Goal: Check status: Check status

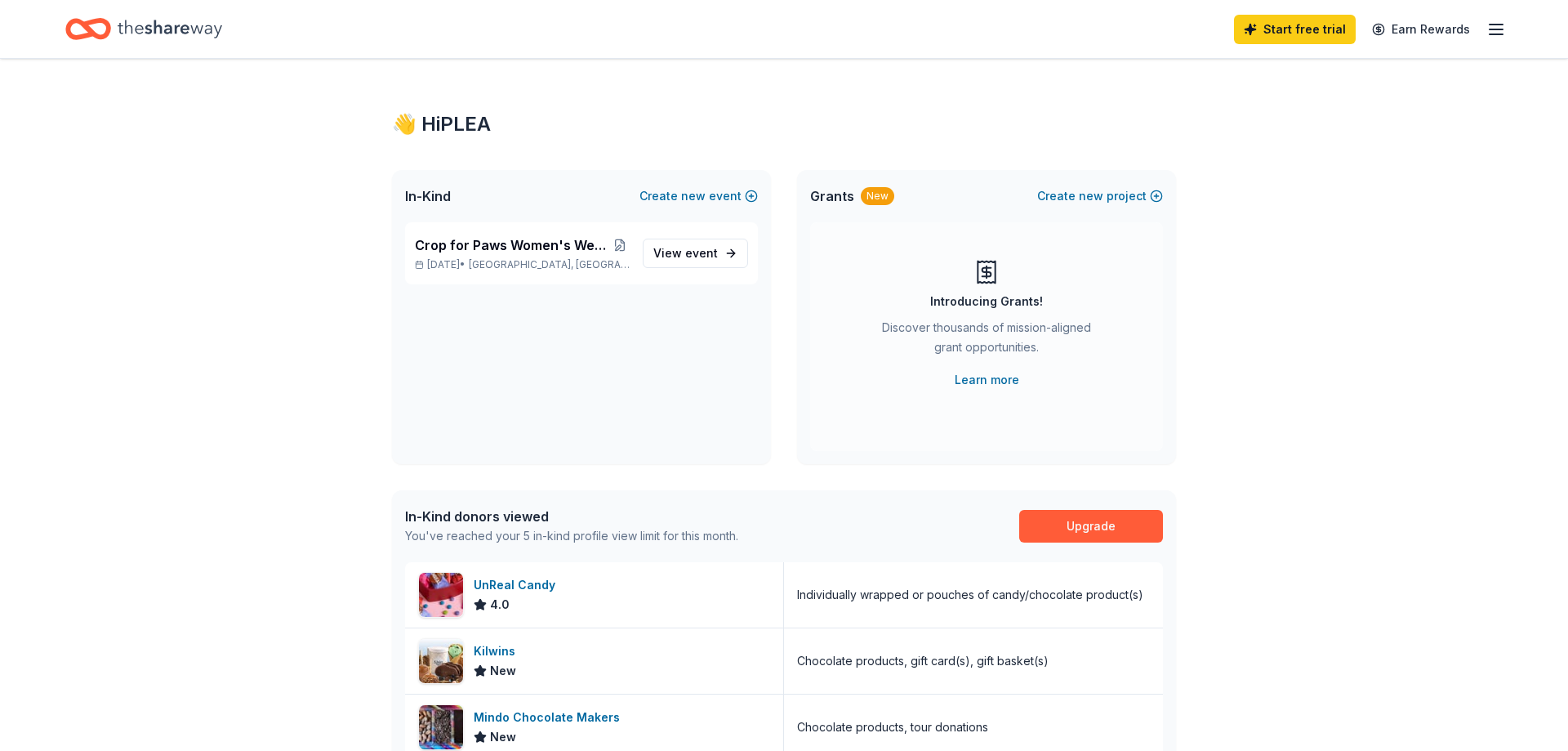
click at [1496, 18] on div "Start free trial Earn Rewards" at bounding box center [1369, 29] width 272 height 39
click at [1497, 25] on icon "button" at bounding box center [1496, 30] width 20 height 20
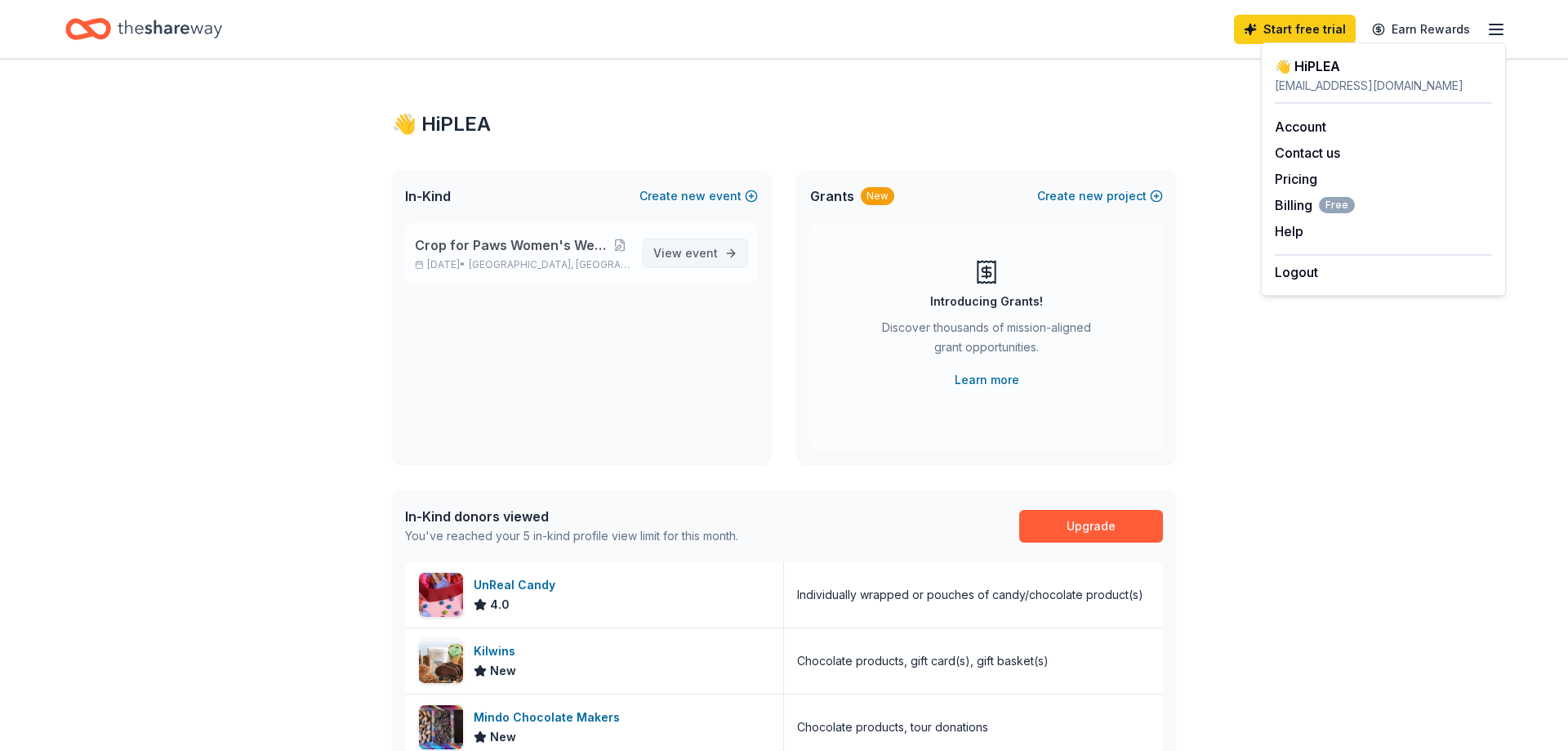
click at [706, 260] on span "View event" at bounding box center [685, 253] width 65 height 20
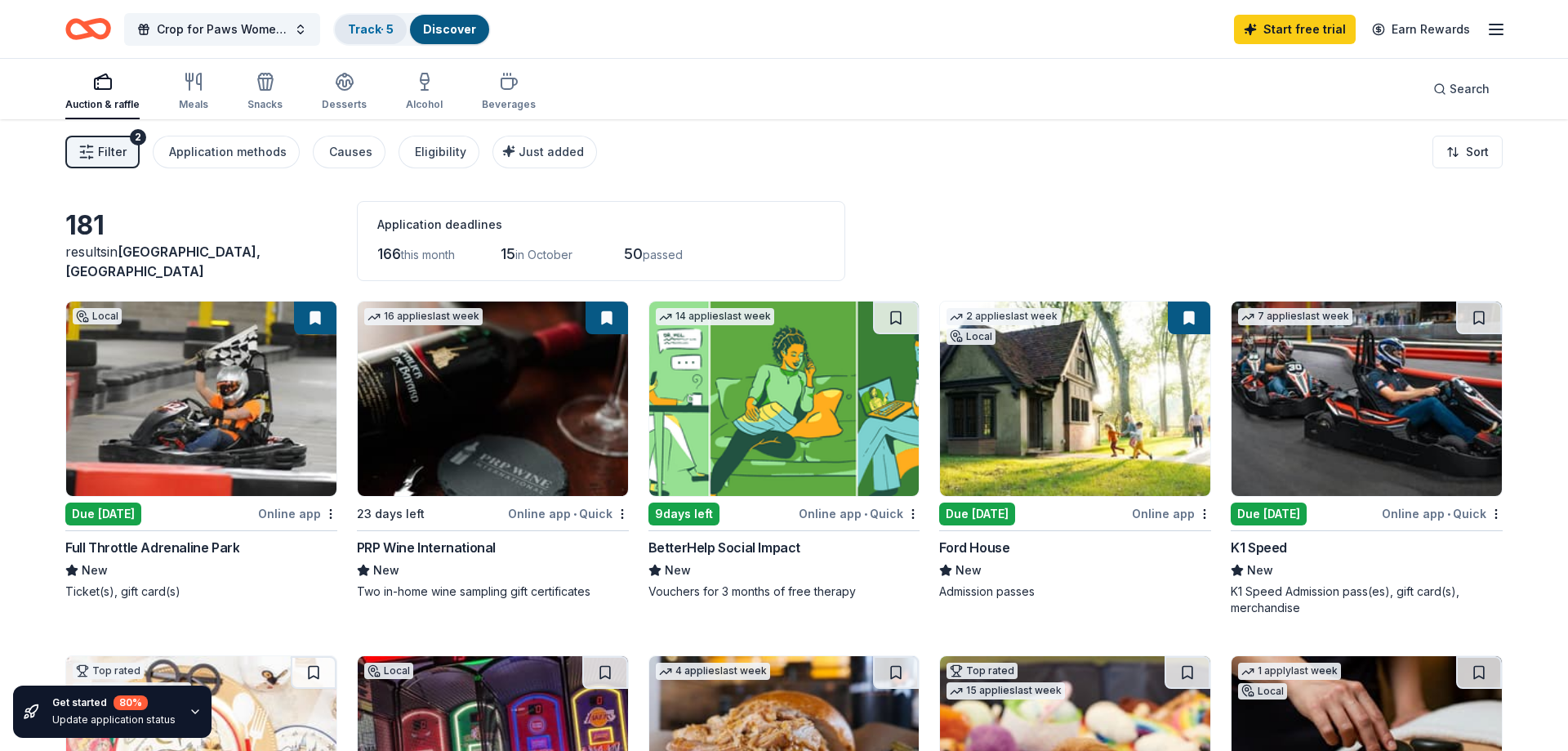
click at [369, 29] on link "Track · 5" at bounding box center [371, 29] width 46 height 14
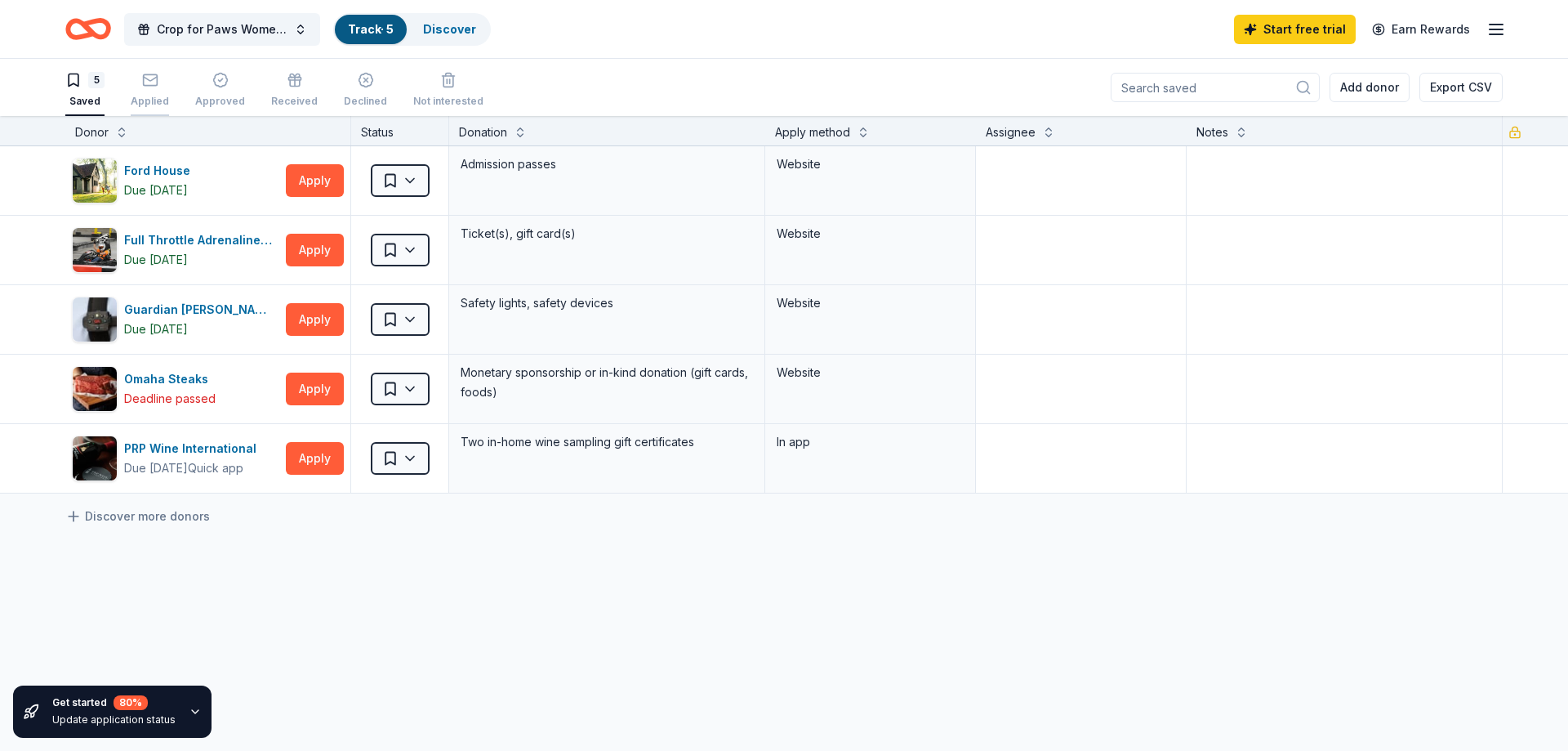
click at [151, 97] on div "Applied" at bounding box center [149, 101] width 39 height 13
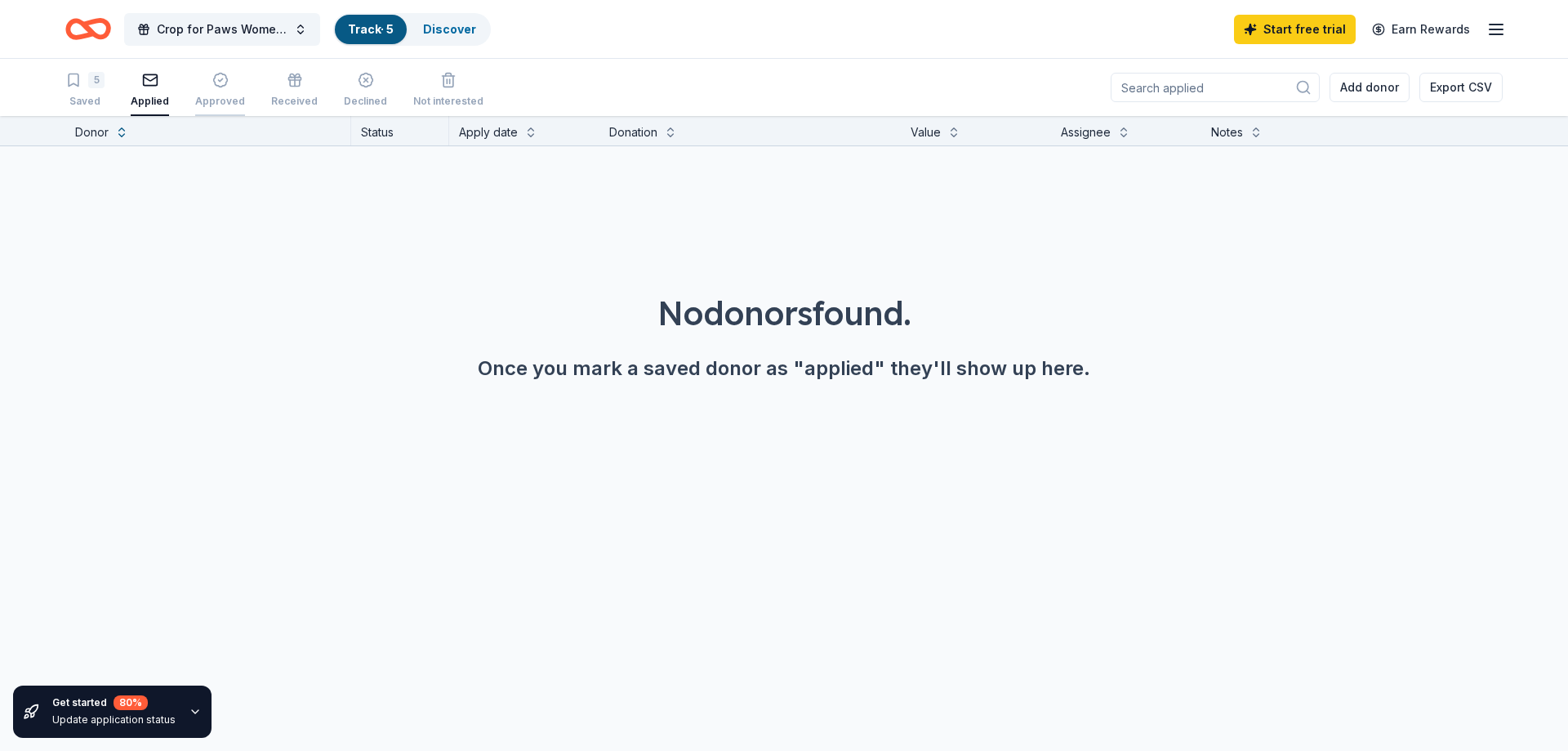
click at [209, 89] on div "Approved" at bounding box center [220, 90] width 50 height 36
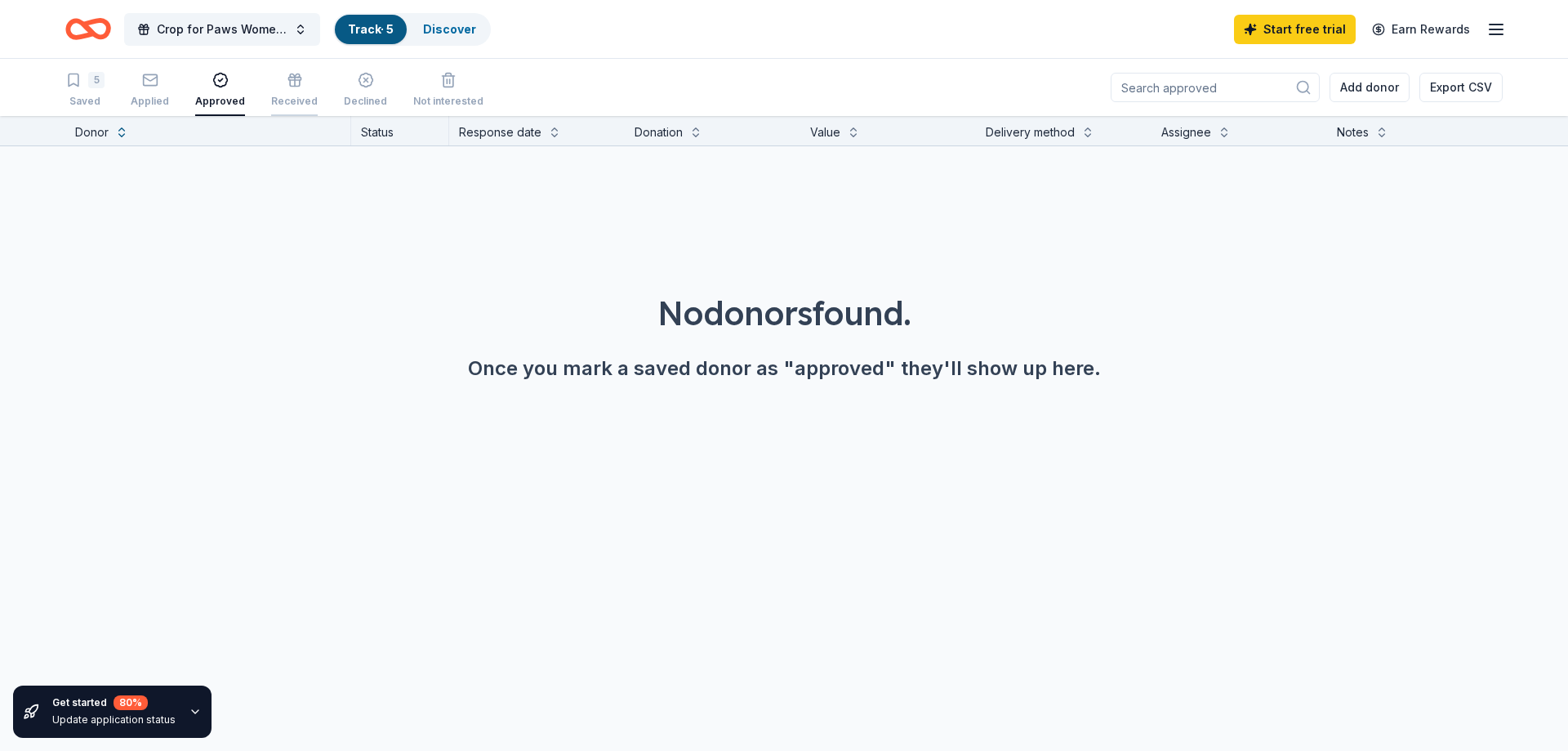
click at [283, 88] on div "Received" at bounding box center [294, 90] width 47 height 36
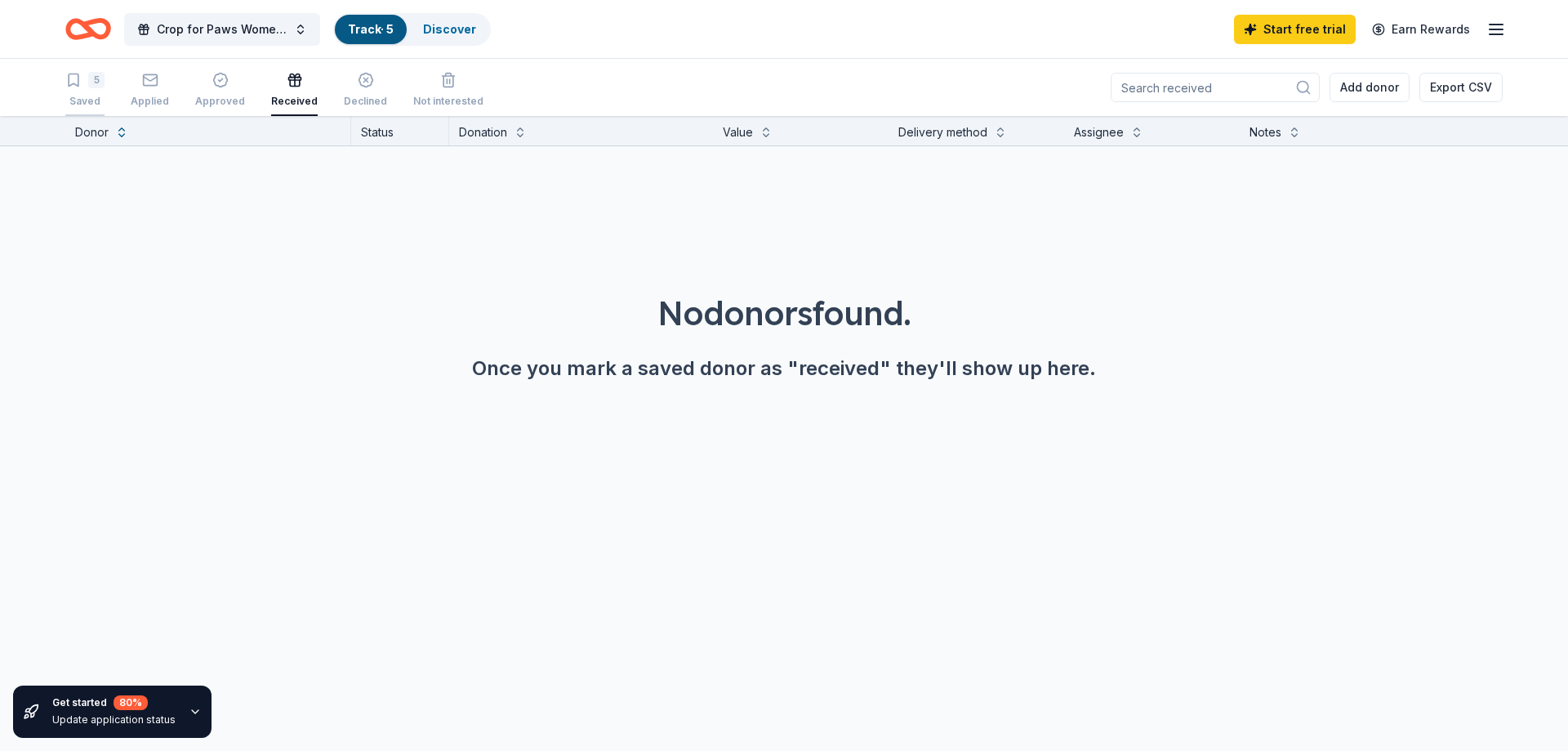
click at [94, 97] on div "Saved" at bounding box center [85, 101] width 39 height 13
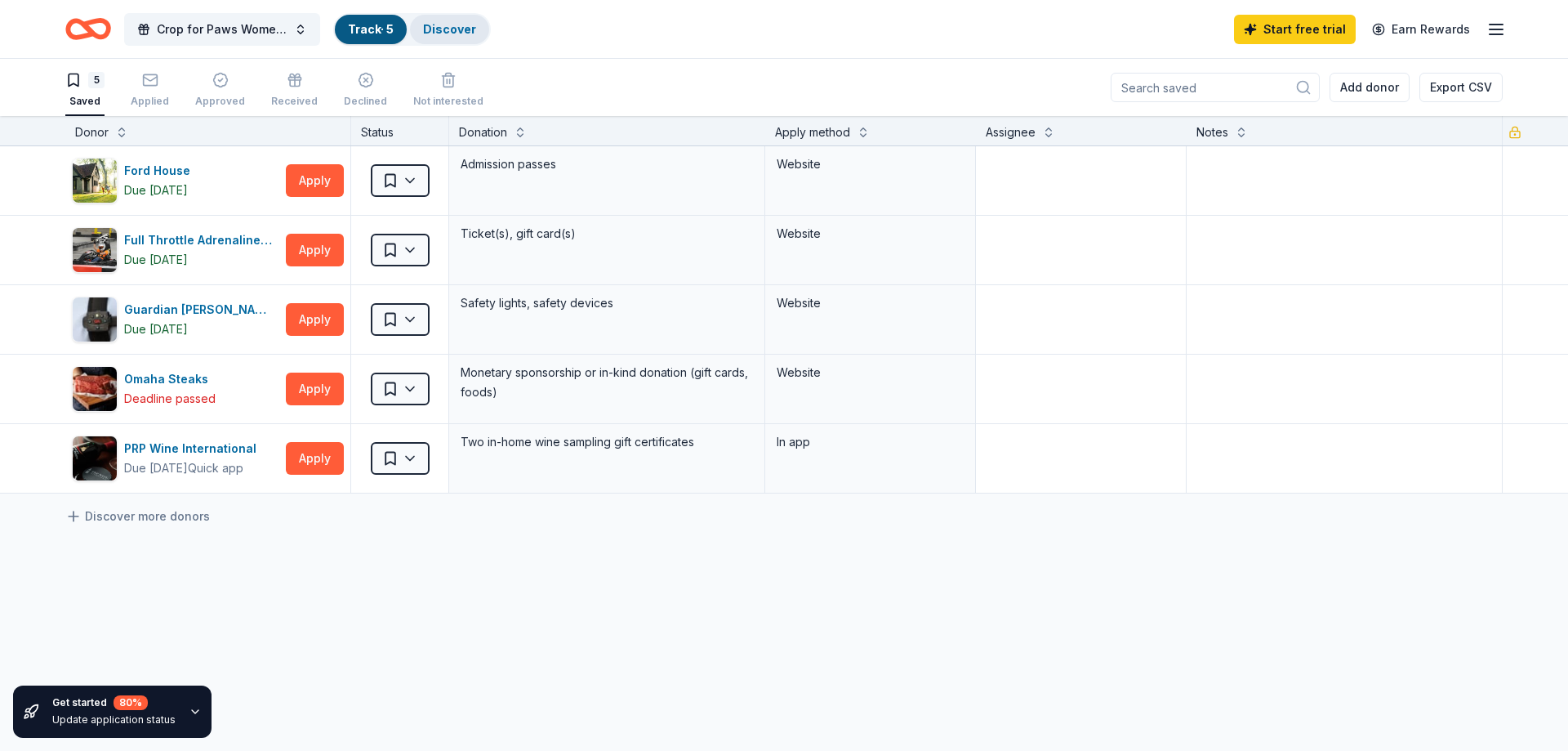
click at [464, 27] on link "Discover" at bounding box center [449, 29] width 53 height 14
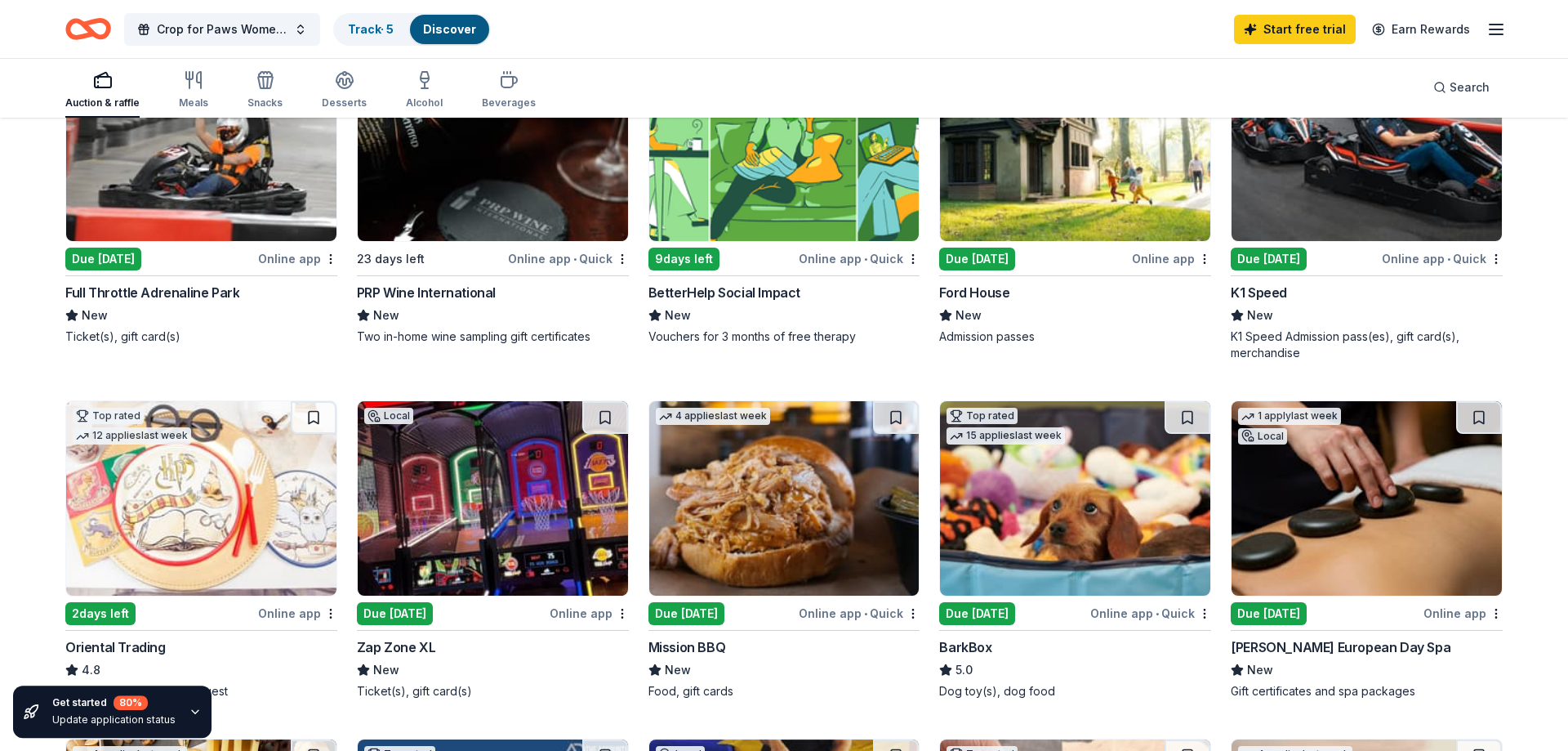
scroll to position [334, 0]
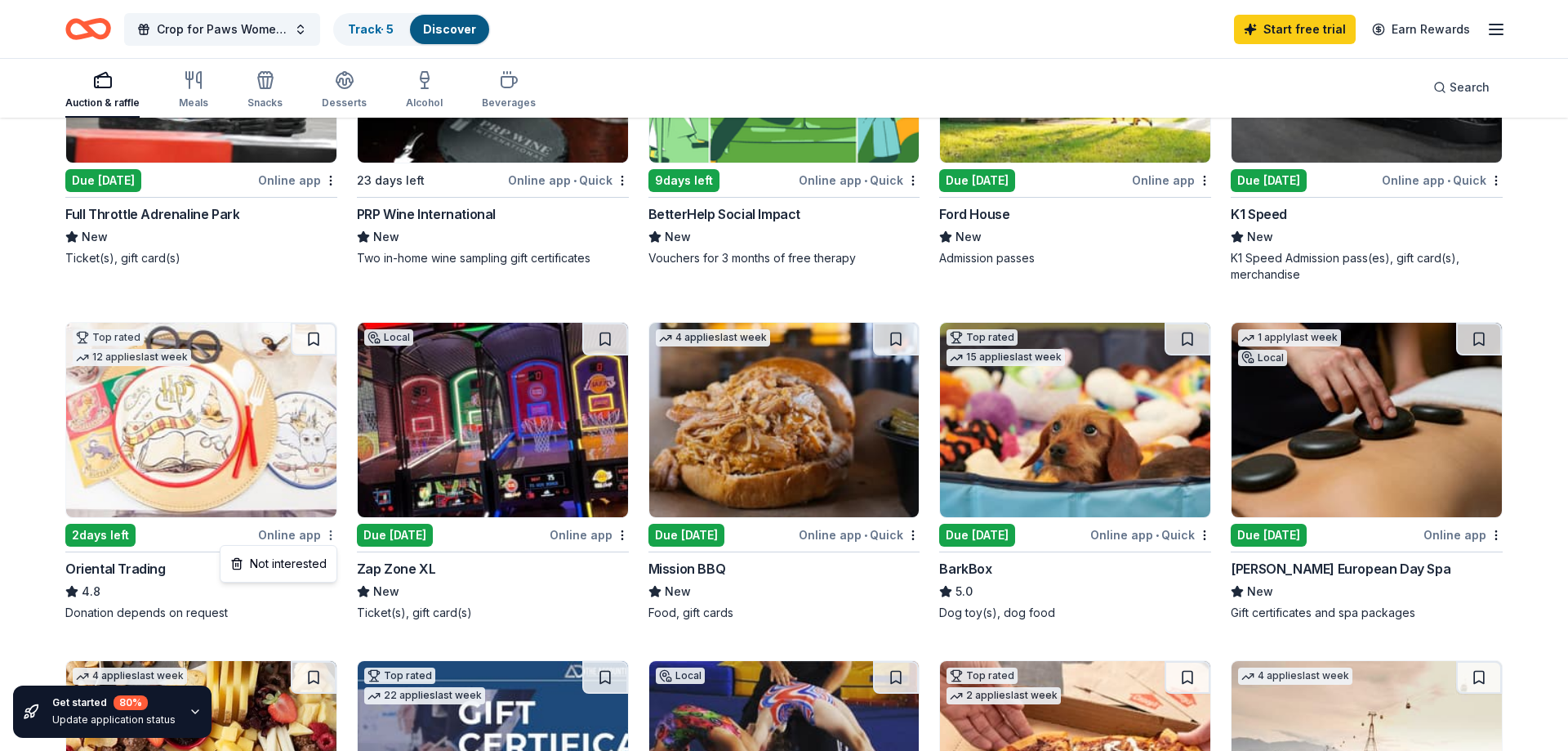
click at [332, 417] on html "Crop for Paws Women's Weekend Crafting Retreat Track · 5 Discover Start free tr…" at bounding box center [784, 42] width 1568 height 751
click at [320, 340] on html "Crop for Paws Women's Weekend Crafting Retreat Track · 5 Discover Start free tr…" at bounding box center [784, 42] width 1568 height 751
click at [316, 335] on button at bounding box center [314, 339] width 46 height 33
click at [1189, 341] on button at bounding box center [1188, 339] width 46 height 33
click at [1484, 334] on button at bounding box center [1479, 339] width 46 height 33
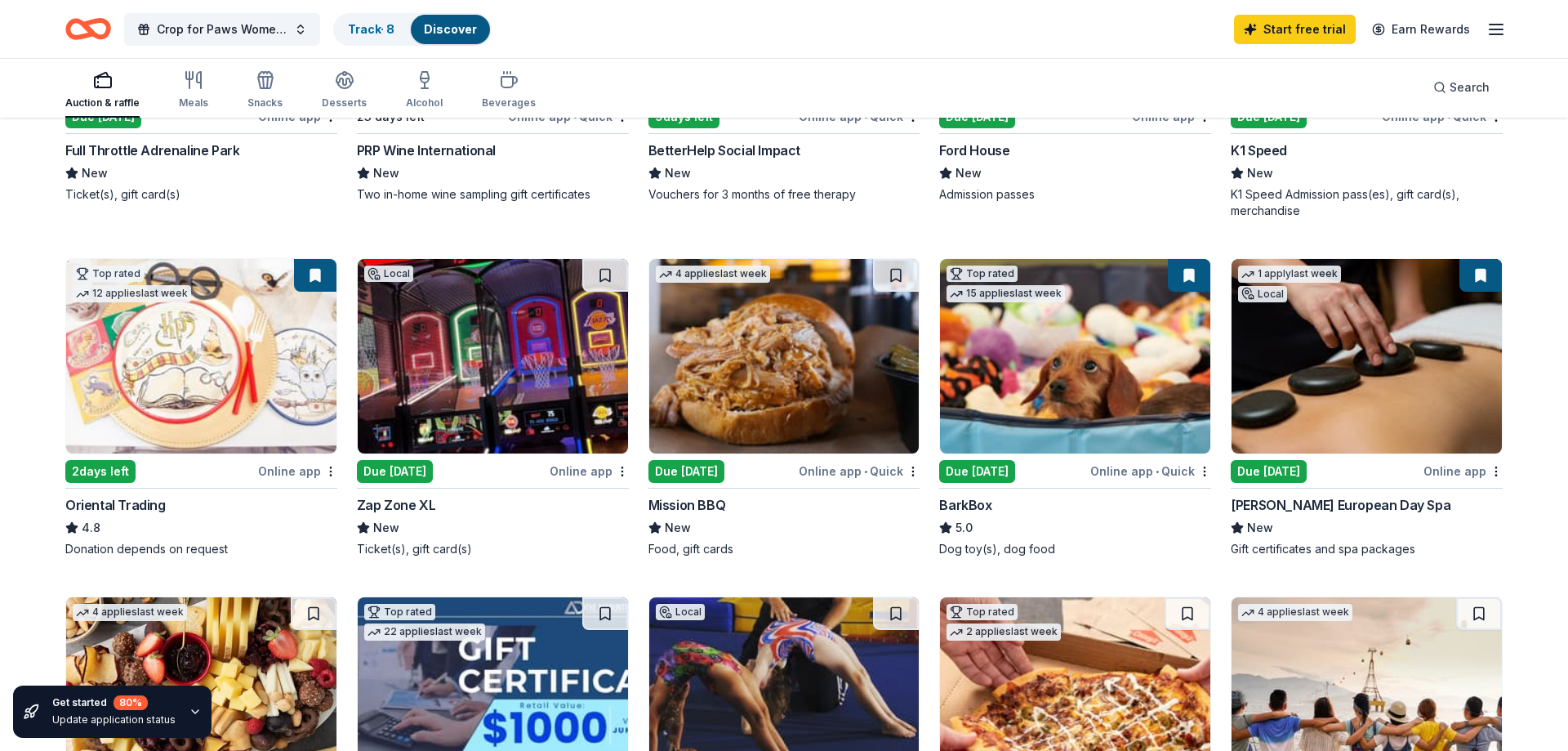
scroll to position [666, 0]
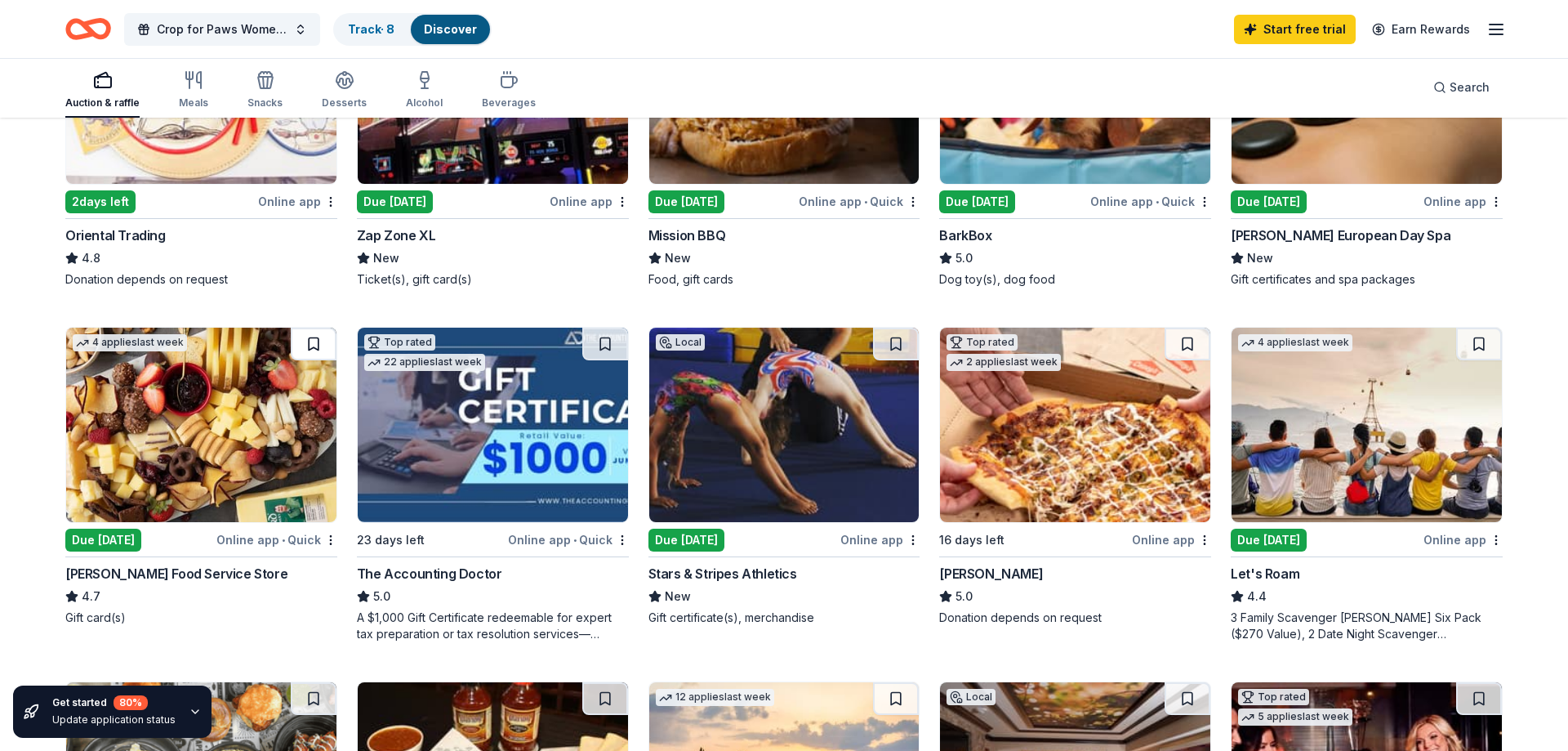
click at [306, 340] on button at bounding box center [314, 344] width 46 height 33
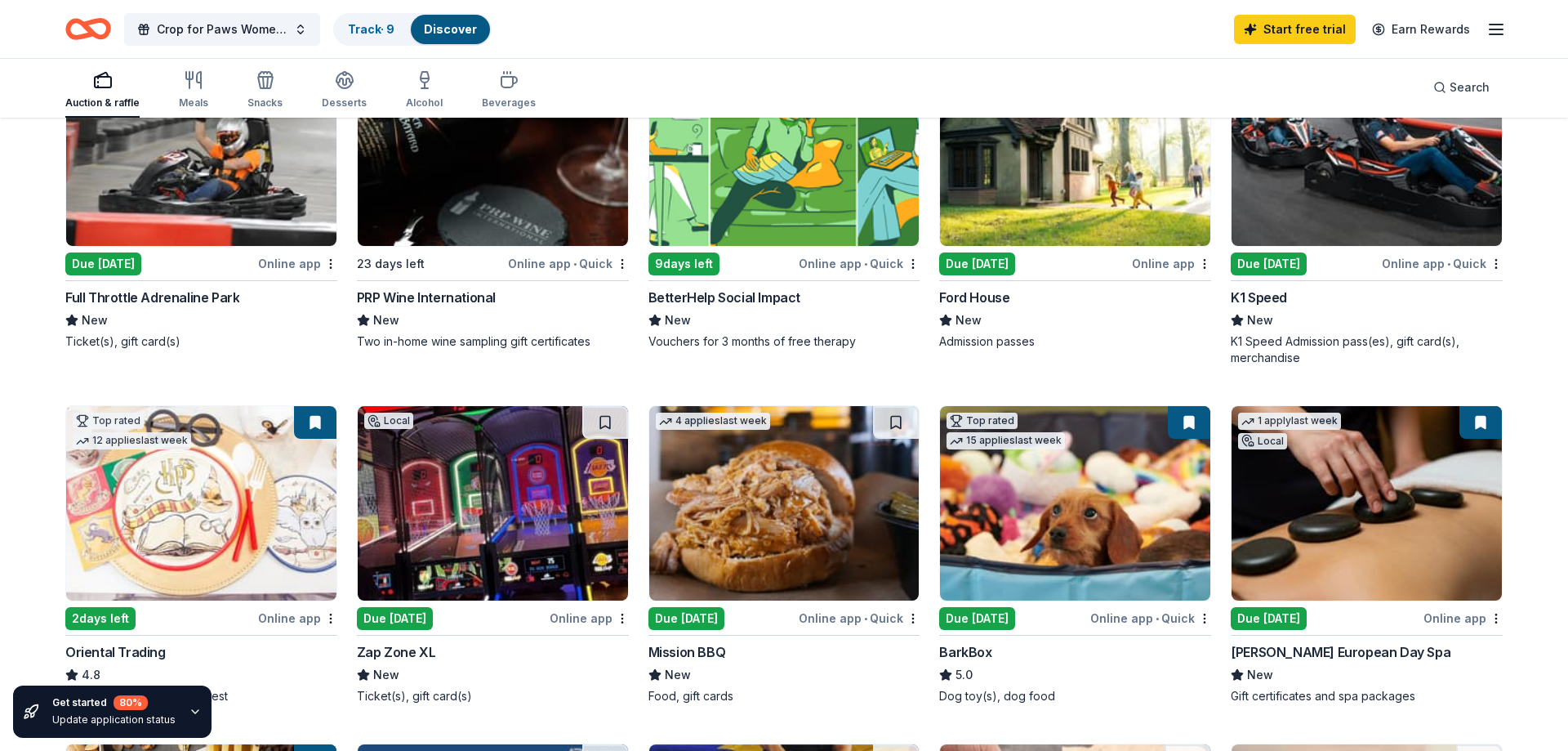
scroll to position [0, 0]
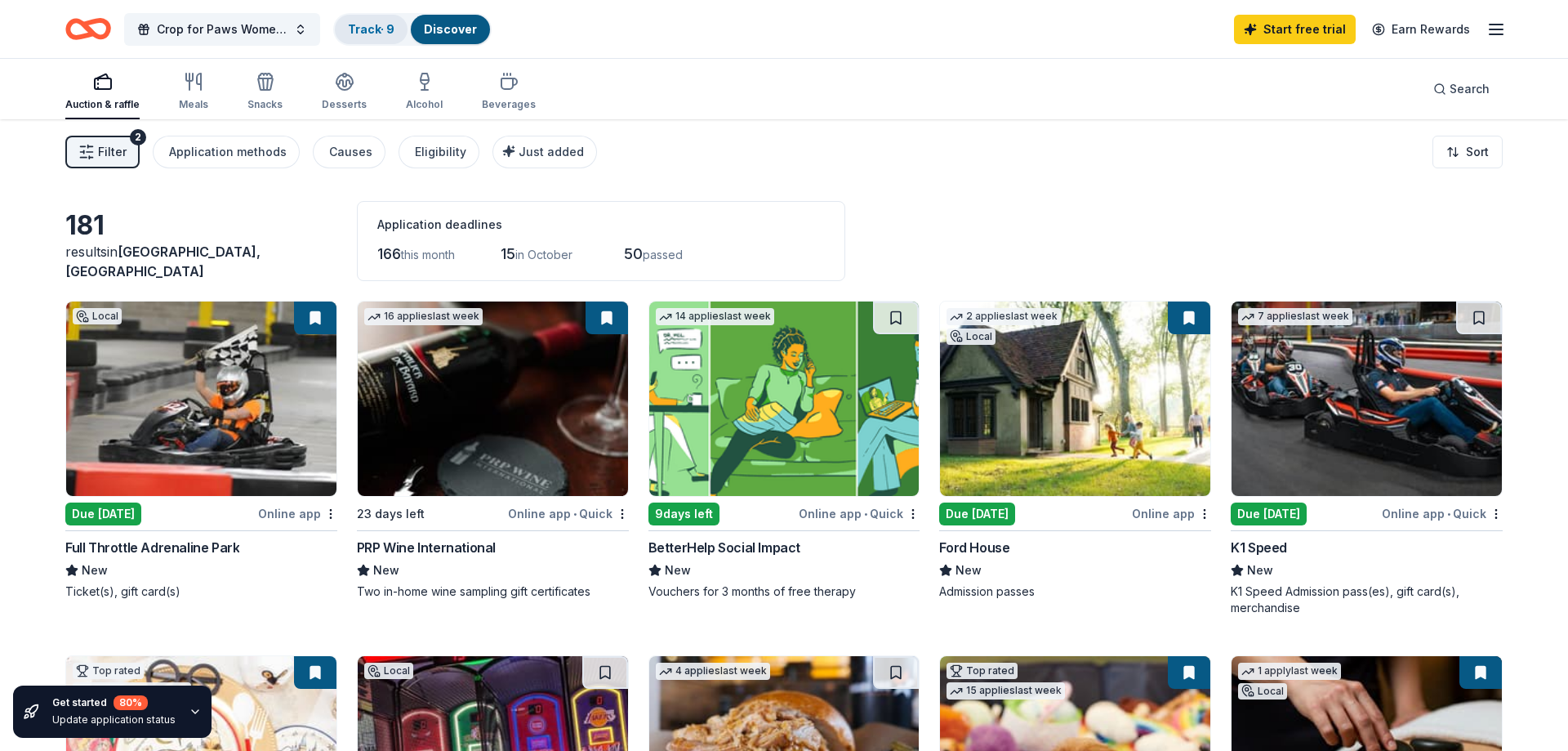
click at [361, 27] on link "Track · 9" at bounding box center [371, 29] width 47 height 14
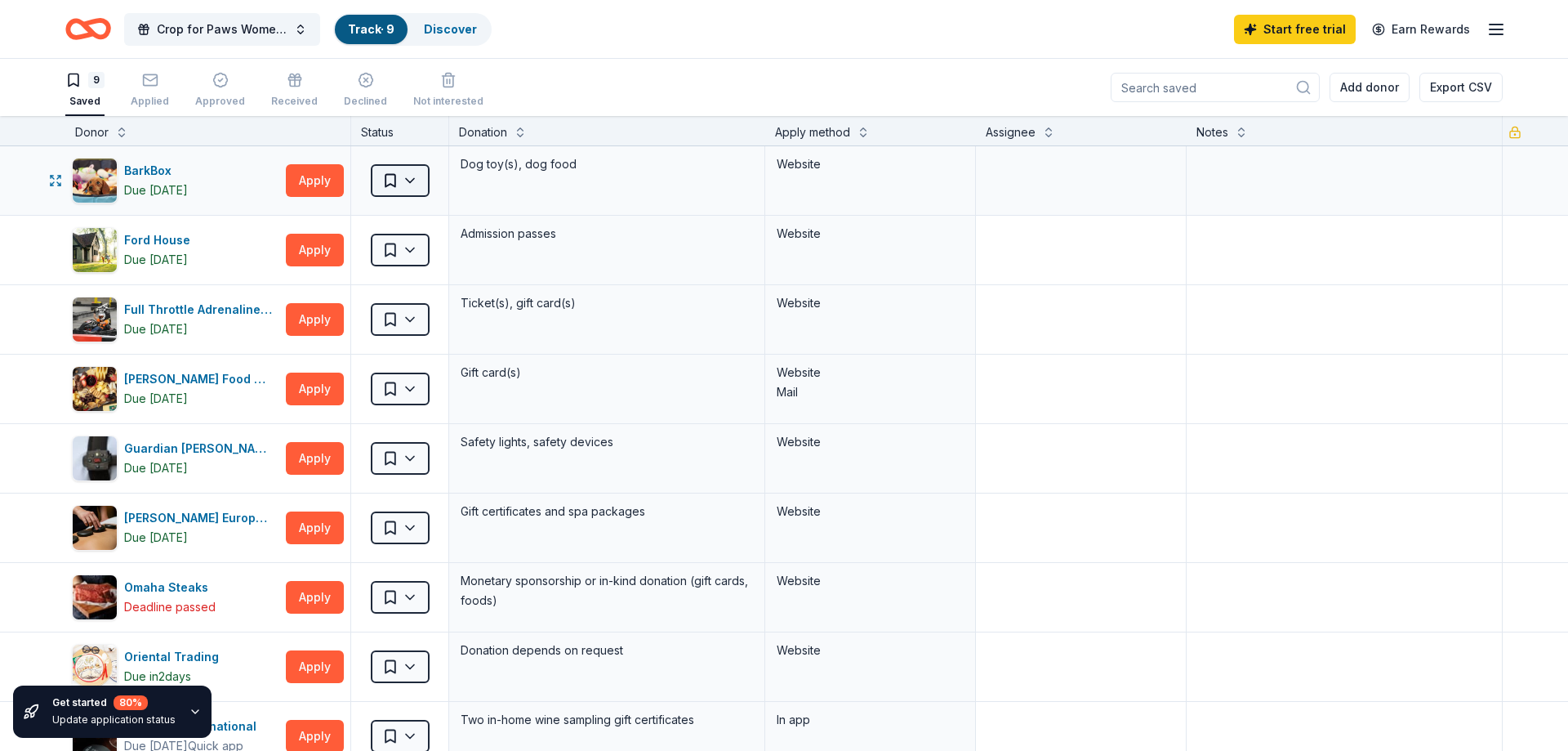
click at [422, 184] on html "Crop for Paws Women's Weekend Crafting Retreat Track · 9 Discover Start free tr…" at bounding box center [784, 376] width 1568 height 751
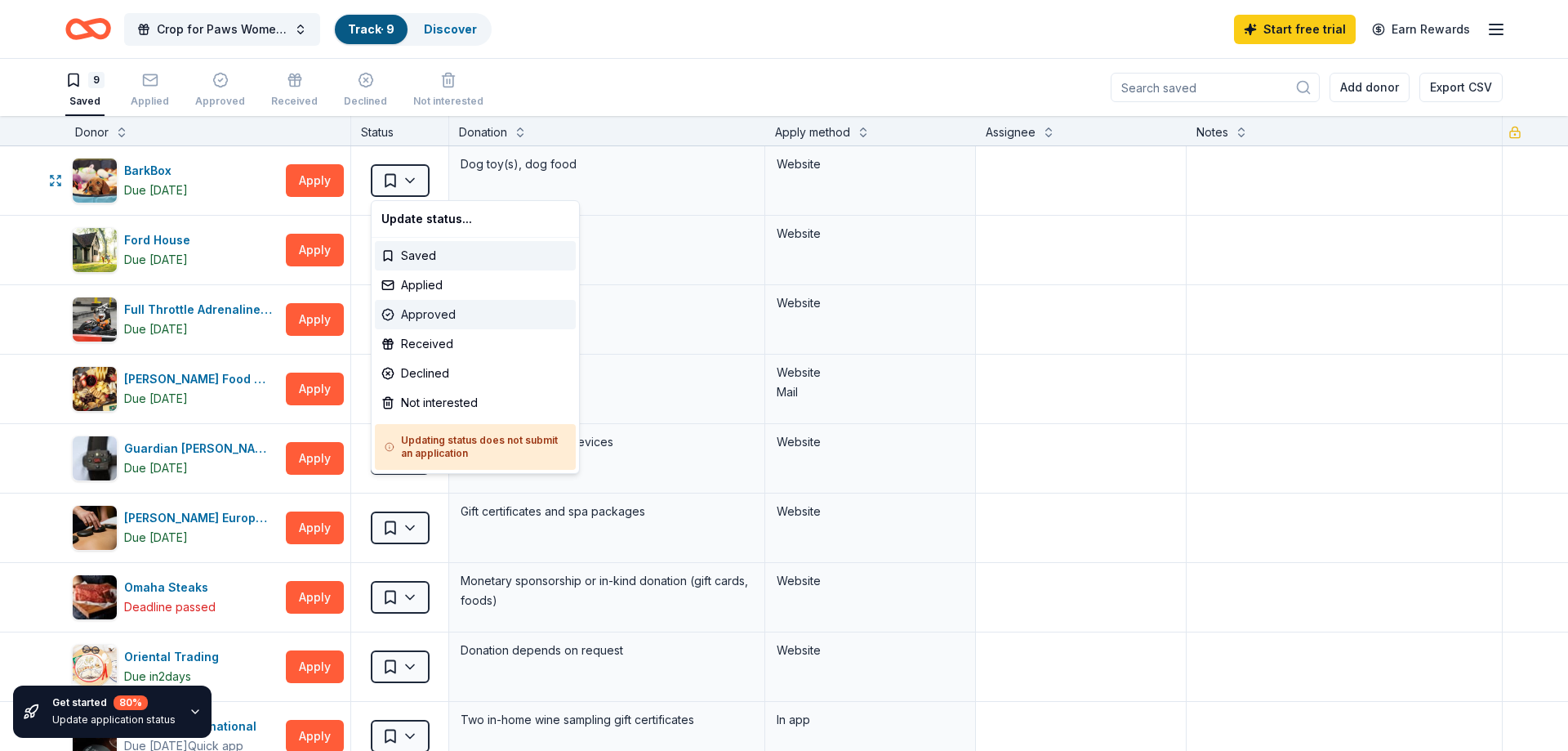
click at [431, 308] on div "Approved" at bounding box center [475, 315] width 201 height 30
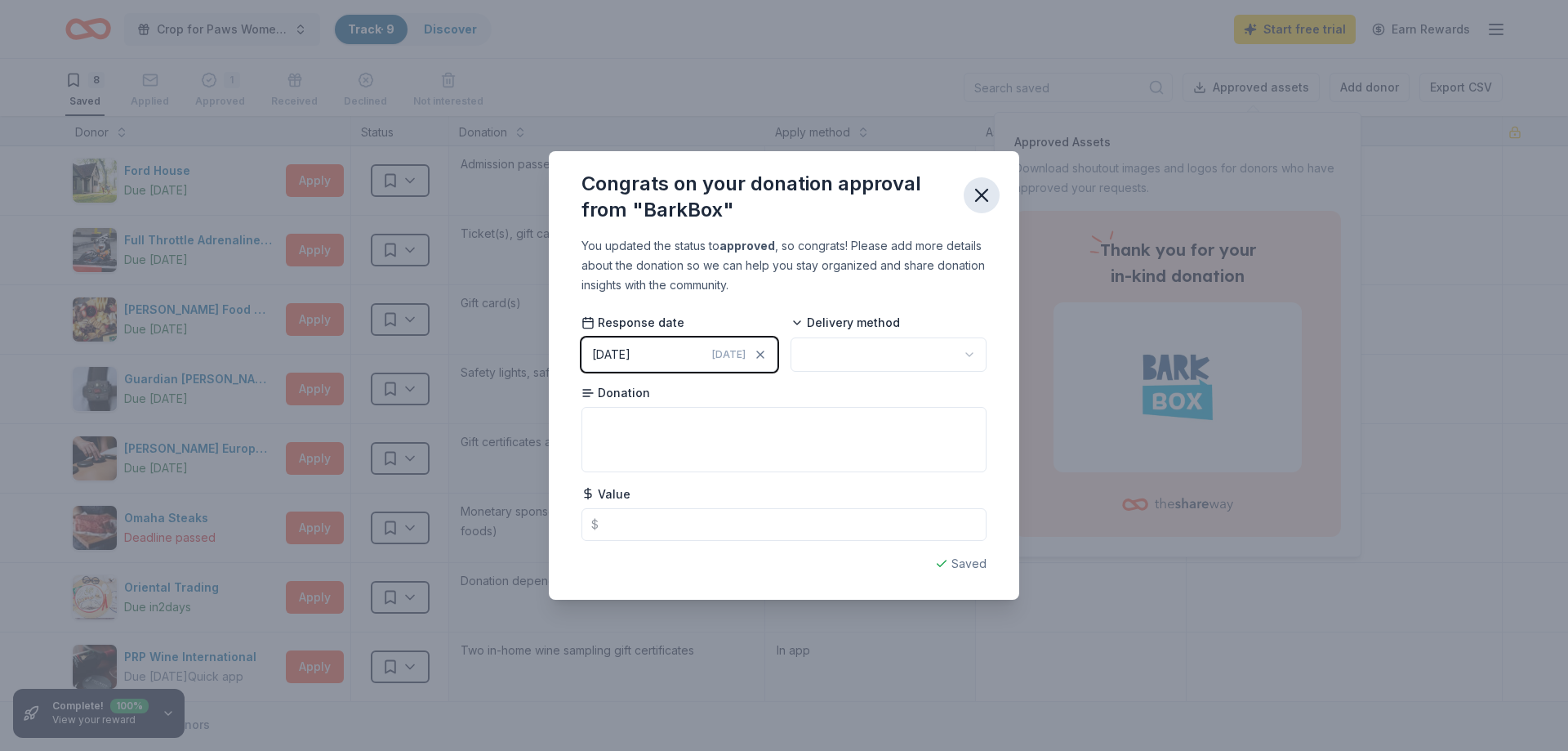
click at [986, 194] on icon "button" at bounding box center [982, 196] width 23 height 23
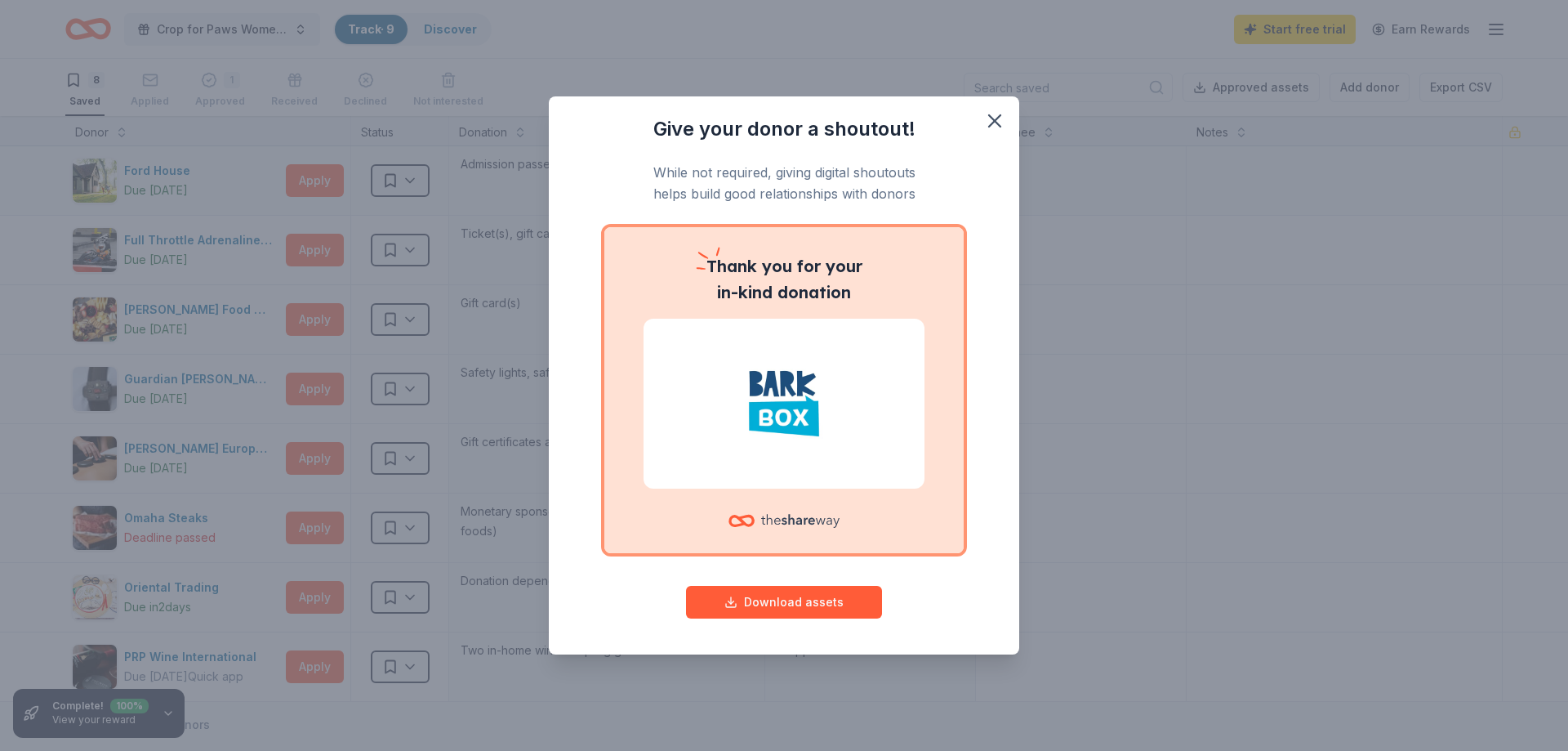
click at [417, 179] on div "Give your donor a shoutout! While not required, giving digital shoutouts helps …" at bounding box center [784, 376] width 1568 height 751
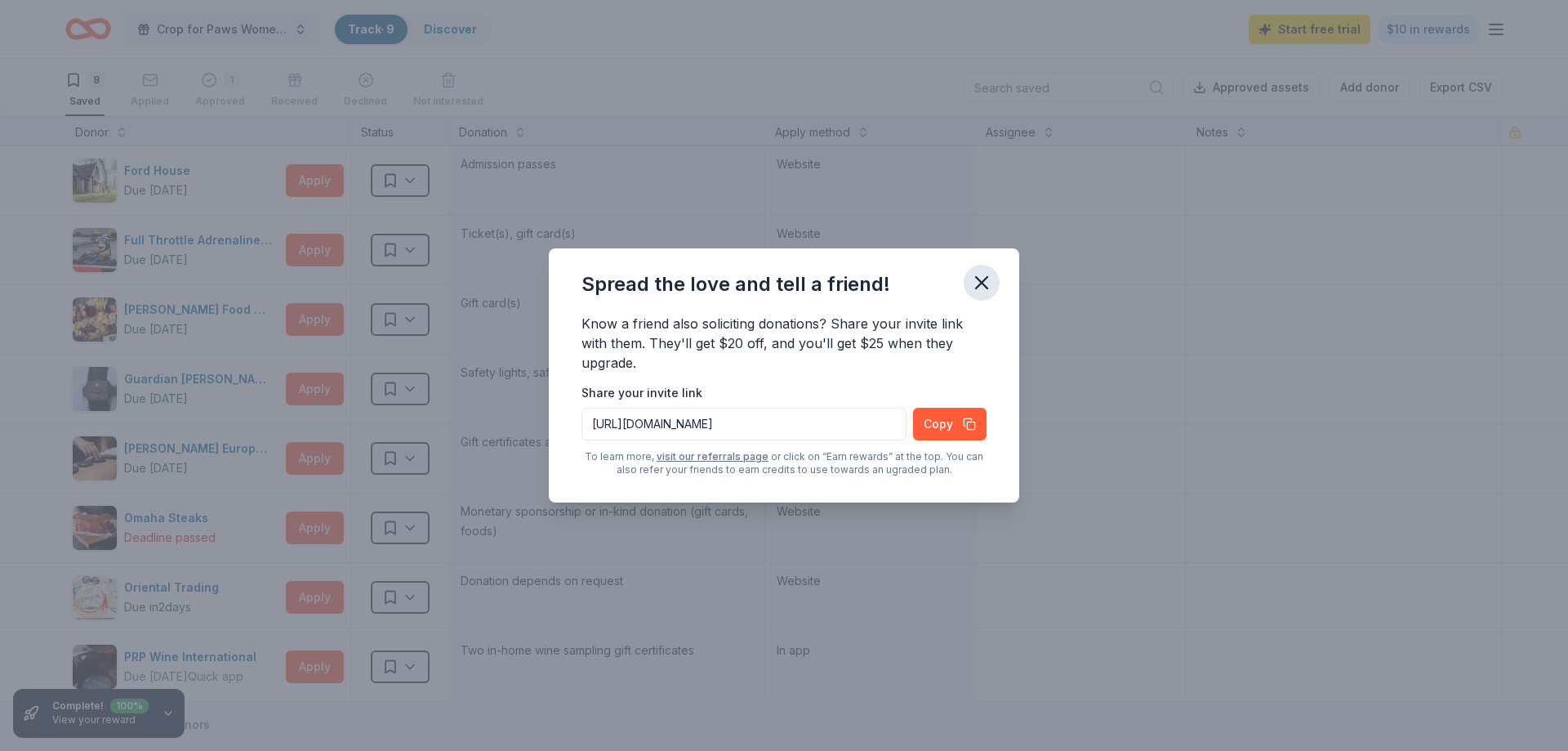
click at [982, 284] on icon "button" at bounding box center [982, 283] width 11 height 12
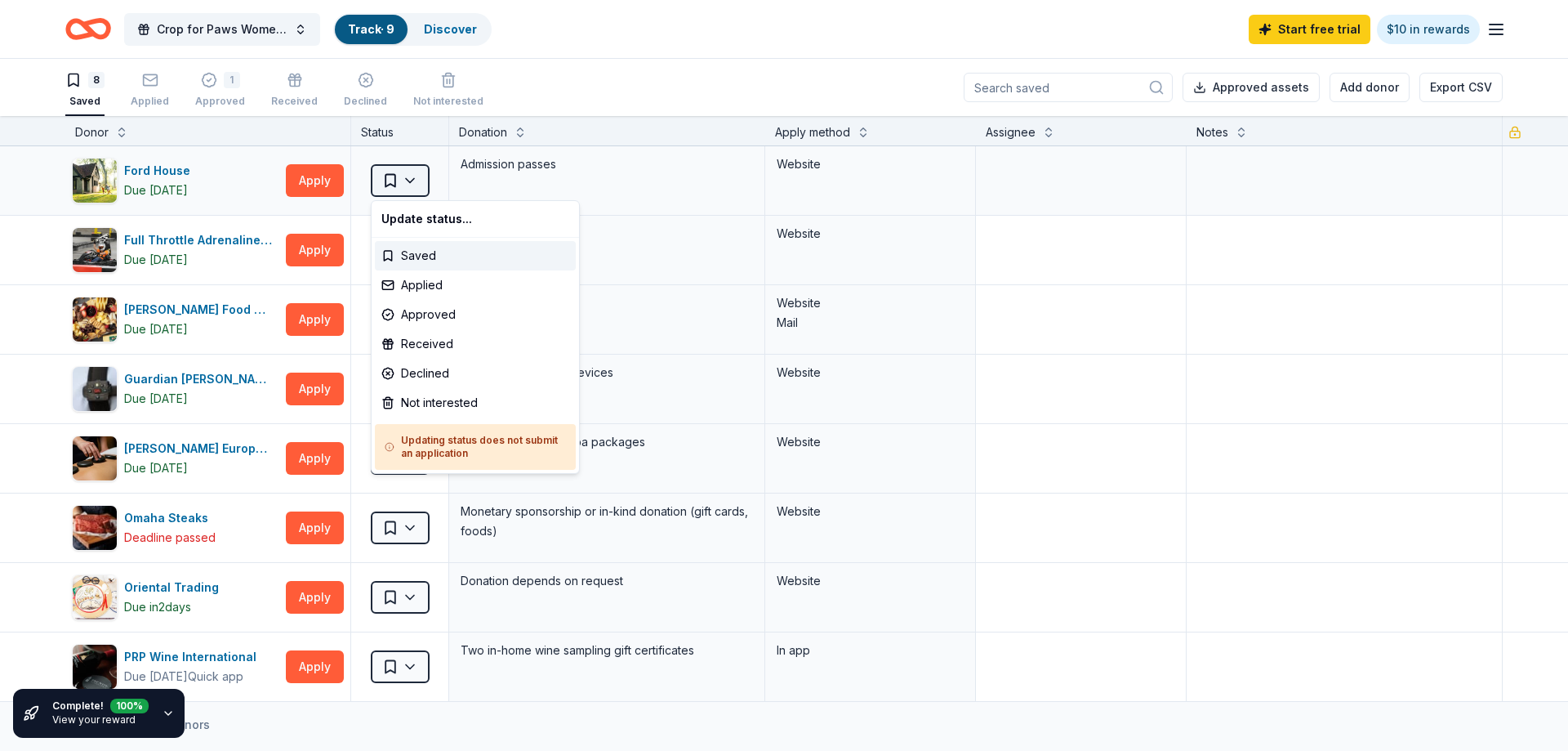
click at [415, 179] on html "Crop for Paws Women's Weekend Crafting Retreat Track · 9 Discover Start free tr…" at bounding box center [784, 376] width 1568 height 751
click at [435, 348] on div "Received" at bounding box center [475, 344] width 201 height 30
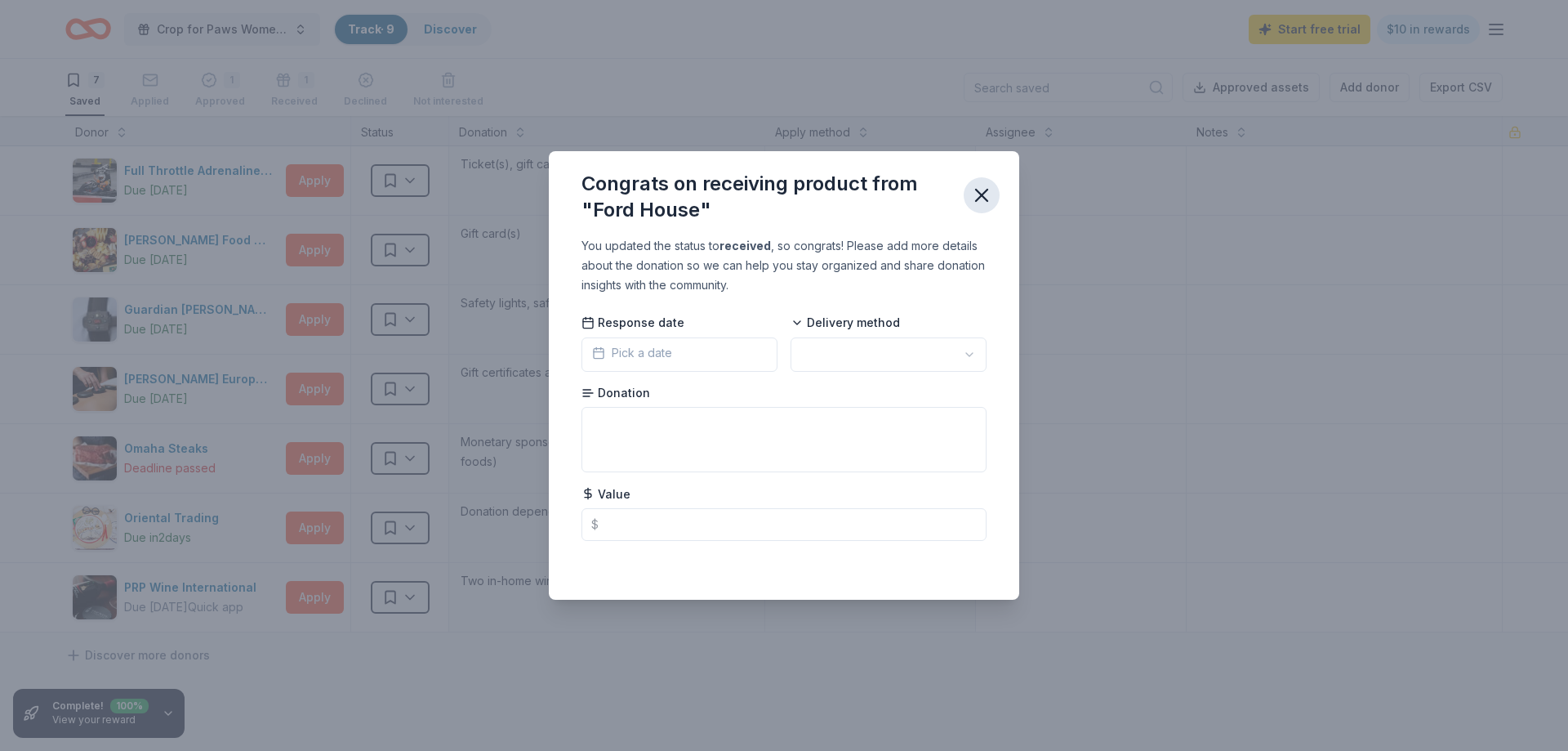
click at [978, 190] on icon "button" at bounding box center [982, 196] width 23 height 23
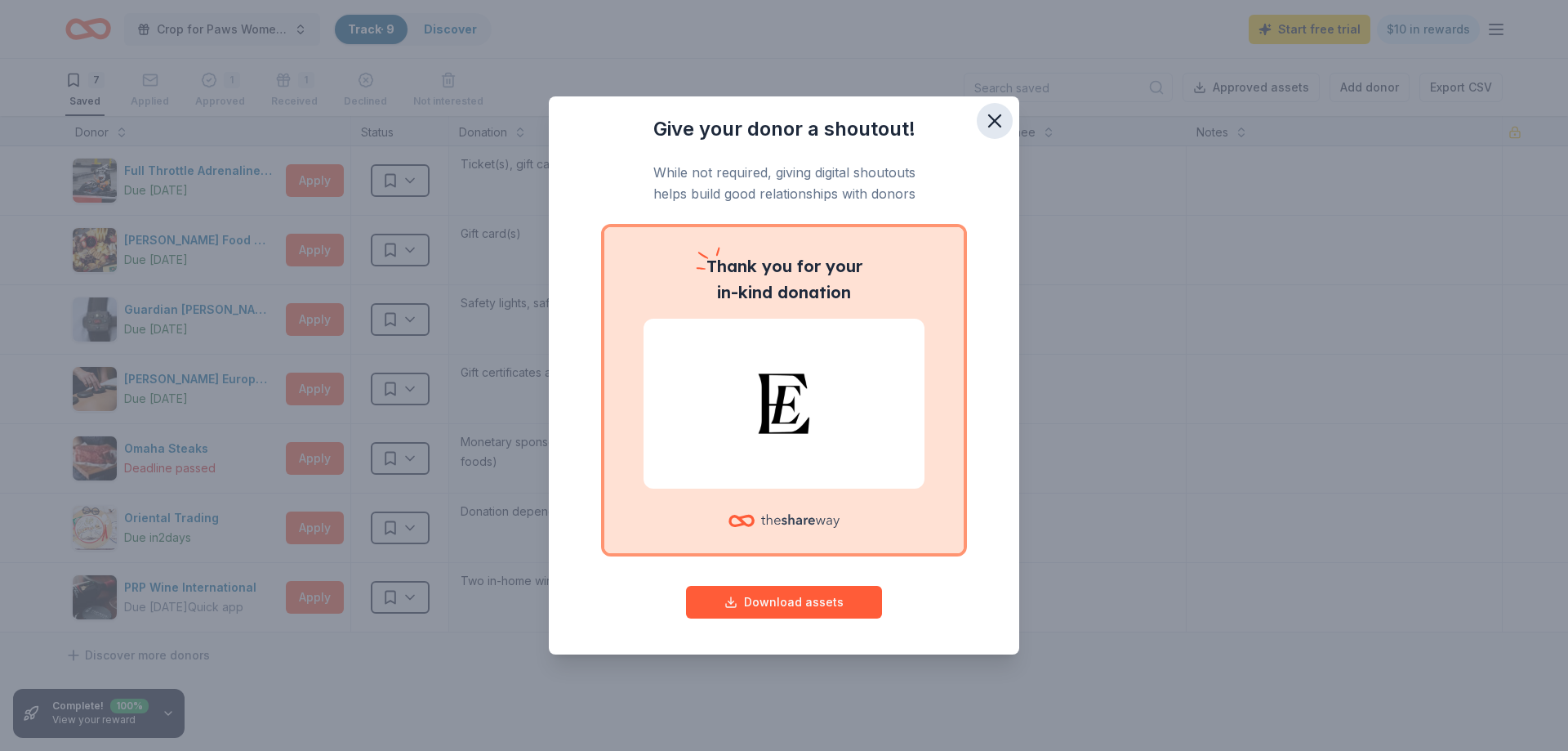
click at [1000, 122] on icon "button" at bounding box center [995, 121] width 23 height 23
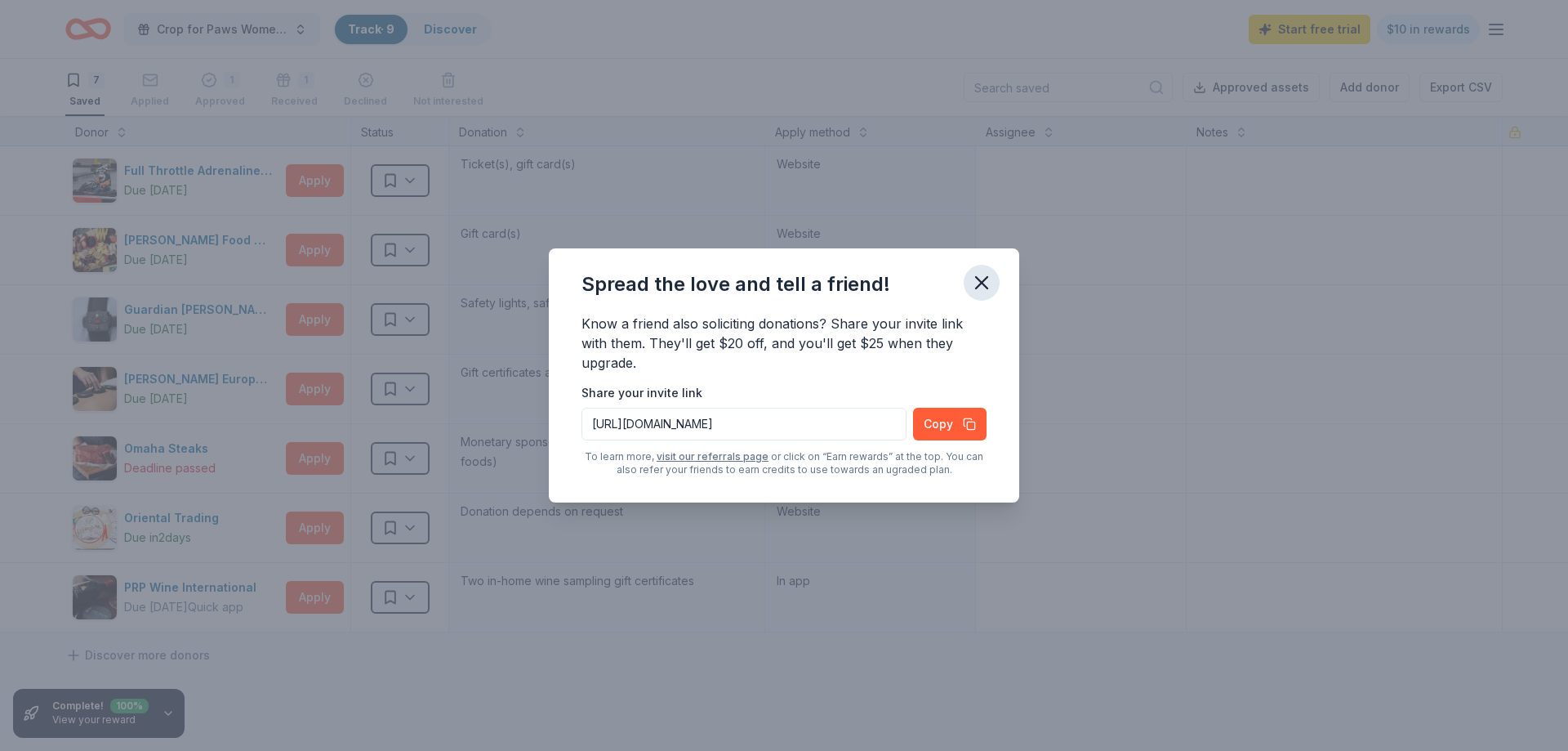
click at [978, 282] on icon "button" at bounding box center [982, 283] width 23 height 23
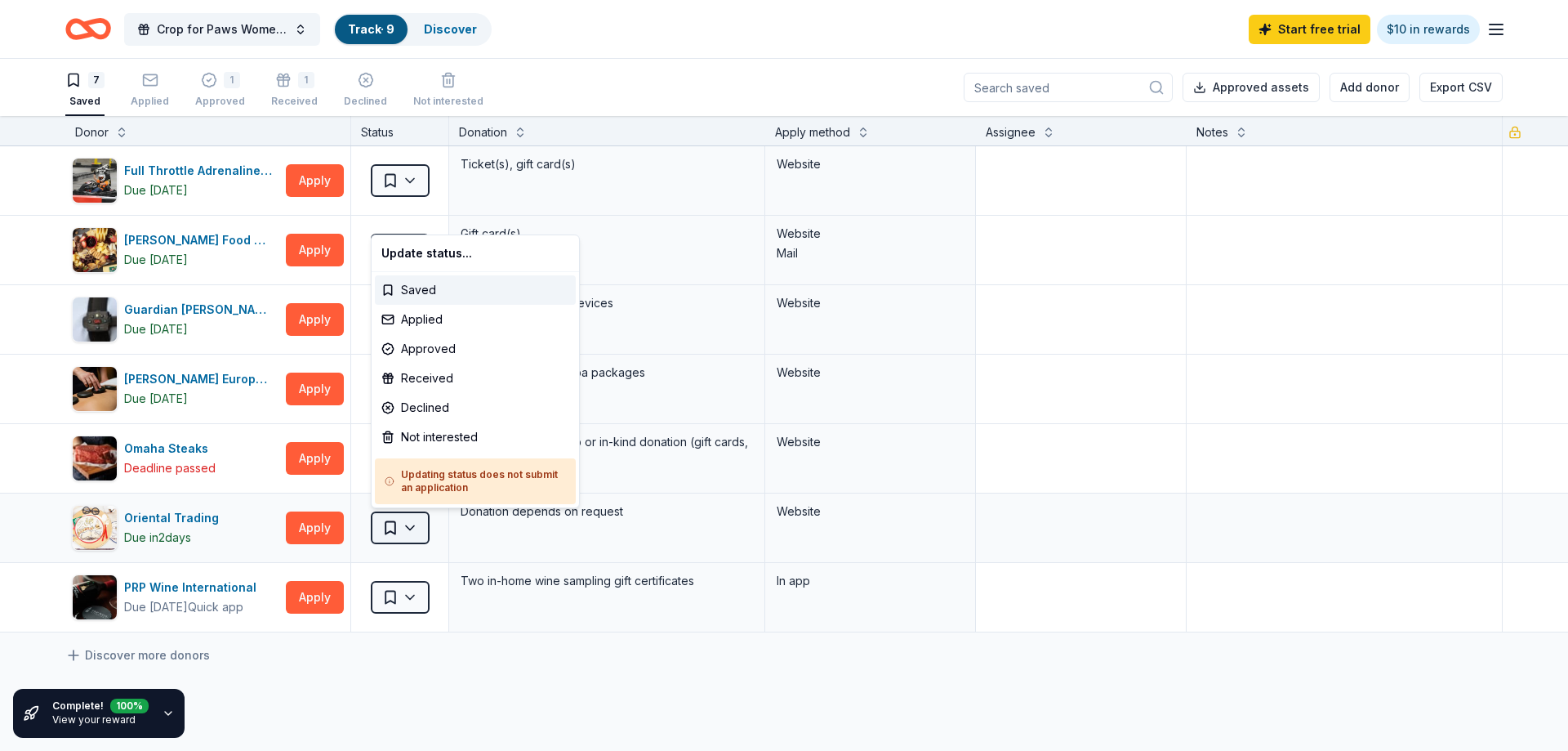
click at [412, 526] on html "Crop for Paws Women's Weekend Crafting Retreat Track · 9 Discover Start free tr…" at bounding box center [784, 376] width 1568 height 751
click at [444, 377] on div "Received" at bounding box center [475, 378] width 201 height 30
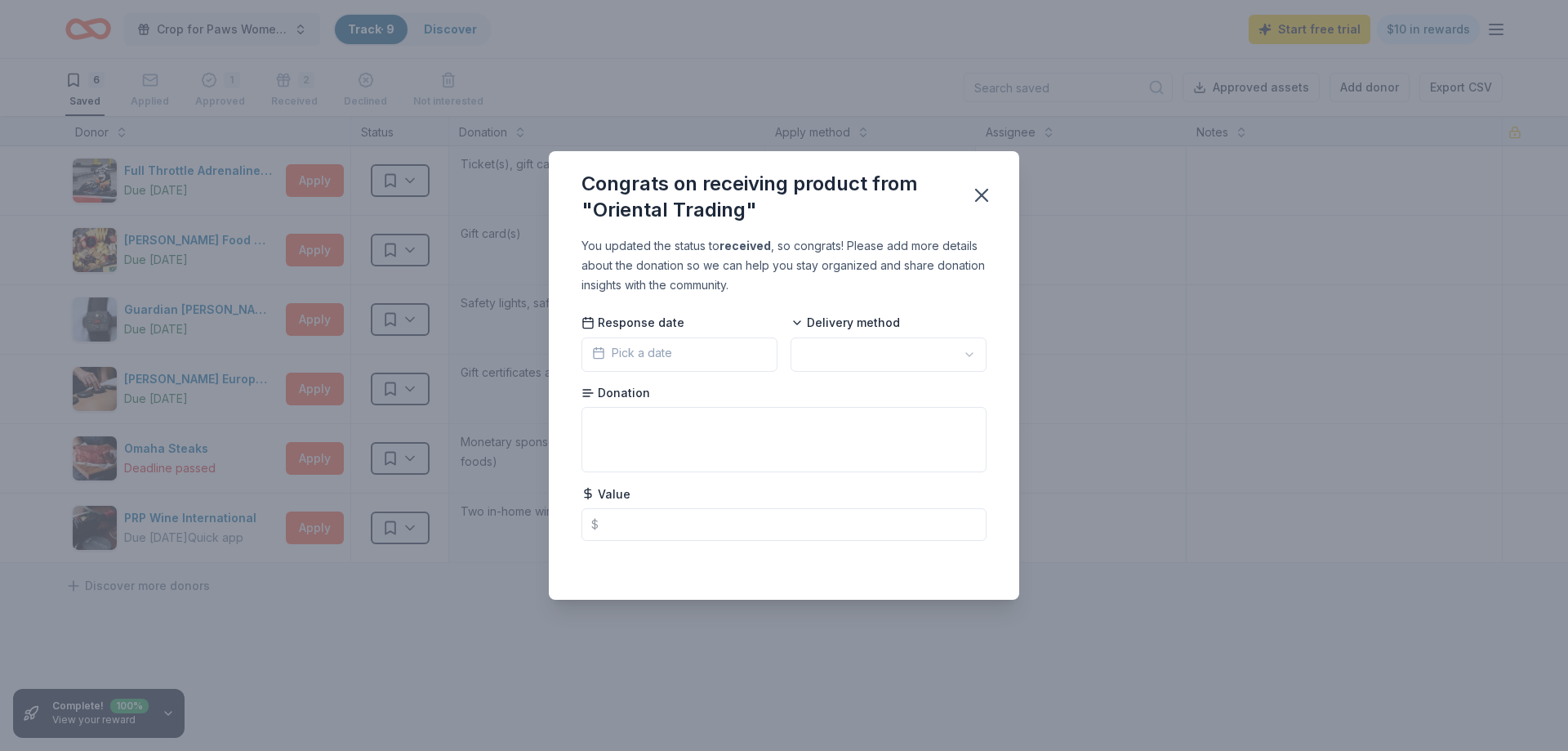
click at [650, 352] on span "Pick a date" at bounding box center [632, 353] width 80 height 20
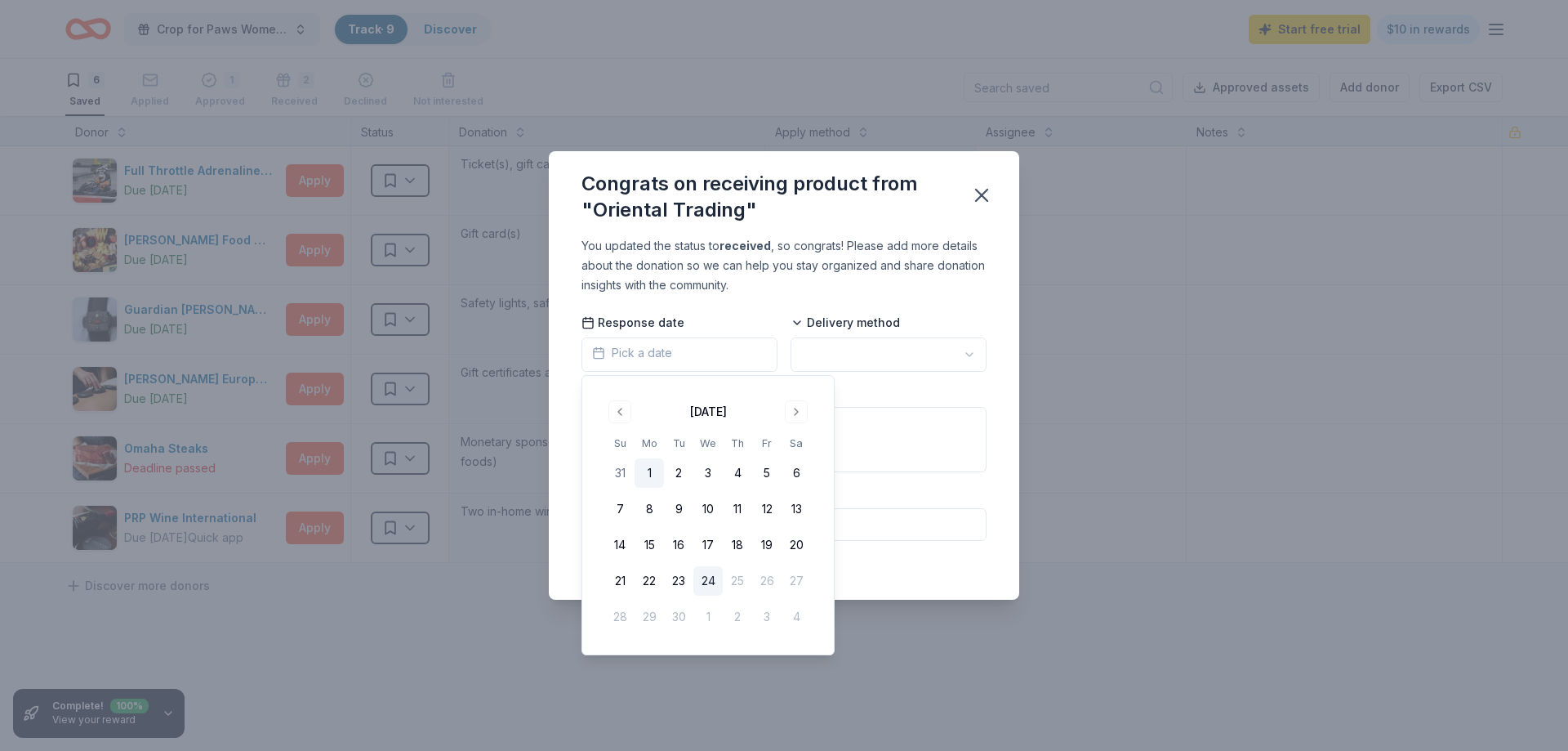
click at [648, 477] on button "1" at bounding box center [649, 473] width 30 height 30
click at [945, 355] on html "Crop for Paws Women's Weekend Crafting Retreat Track · 9 Discover Start free tr…" at bounding box center [784, 376] width 1568 height 751
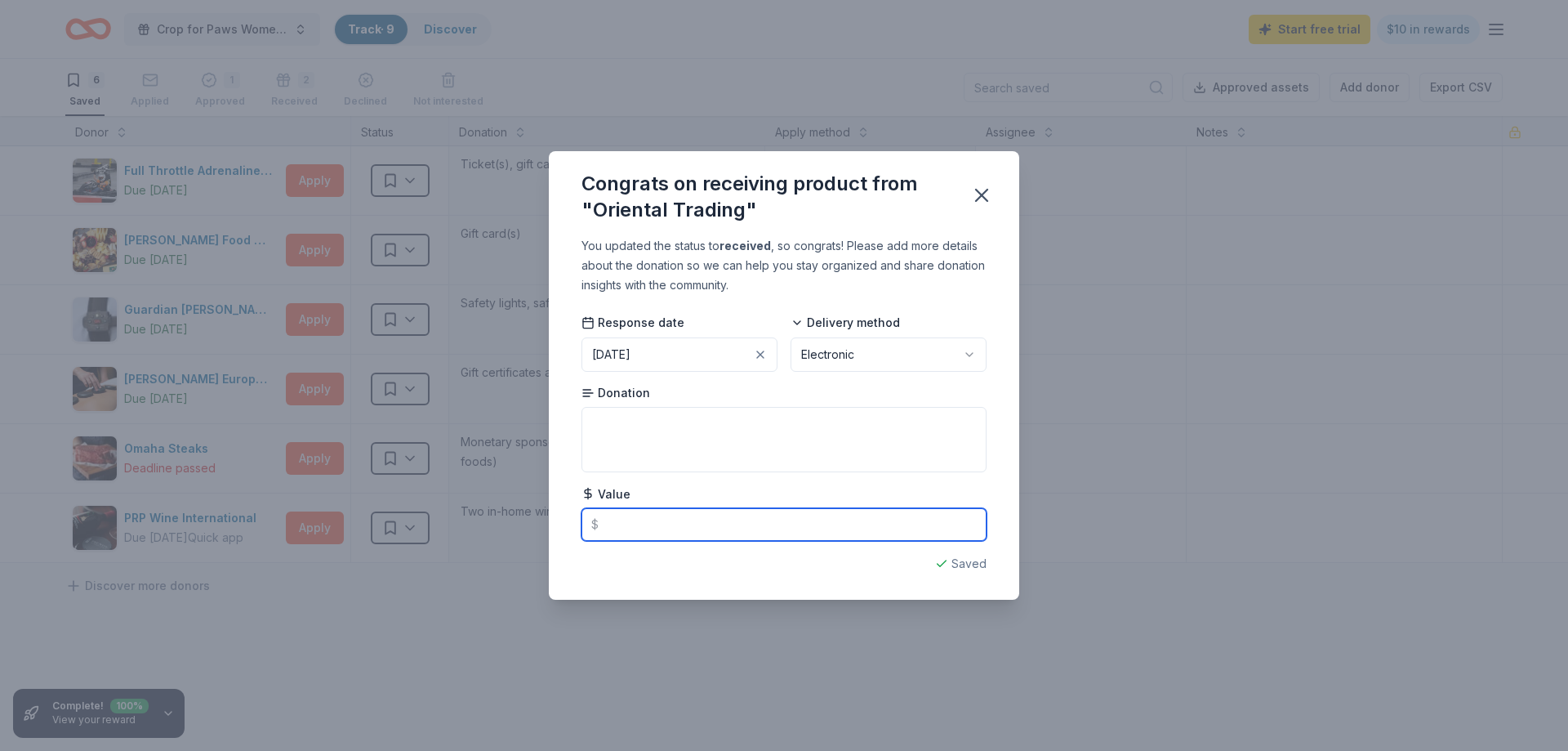
click at [628, 518] on input "text" at bounding box center [784, 524] width 405 height 33
type input "25.00"
click at [904, 569] on div "Saved" at bounding box center [784, 564] width 405 height 20
click at [983, 191] on icon "button" at bounding box center [982, 196] width 23 height 23
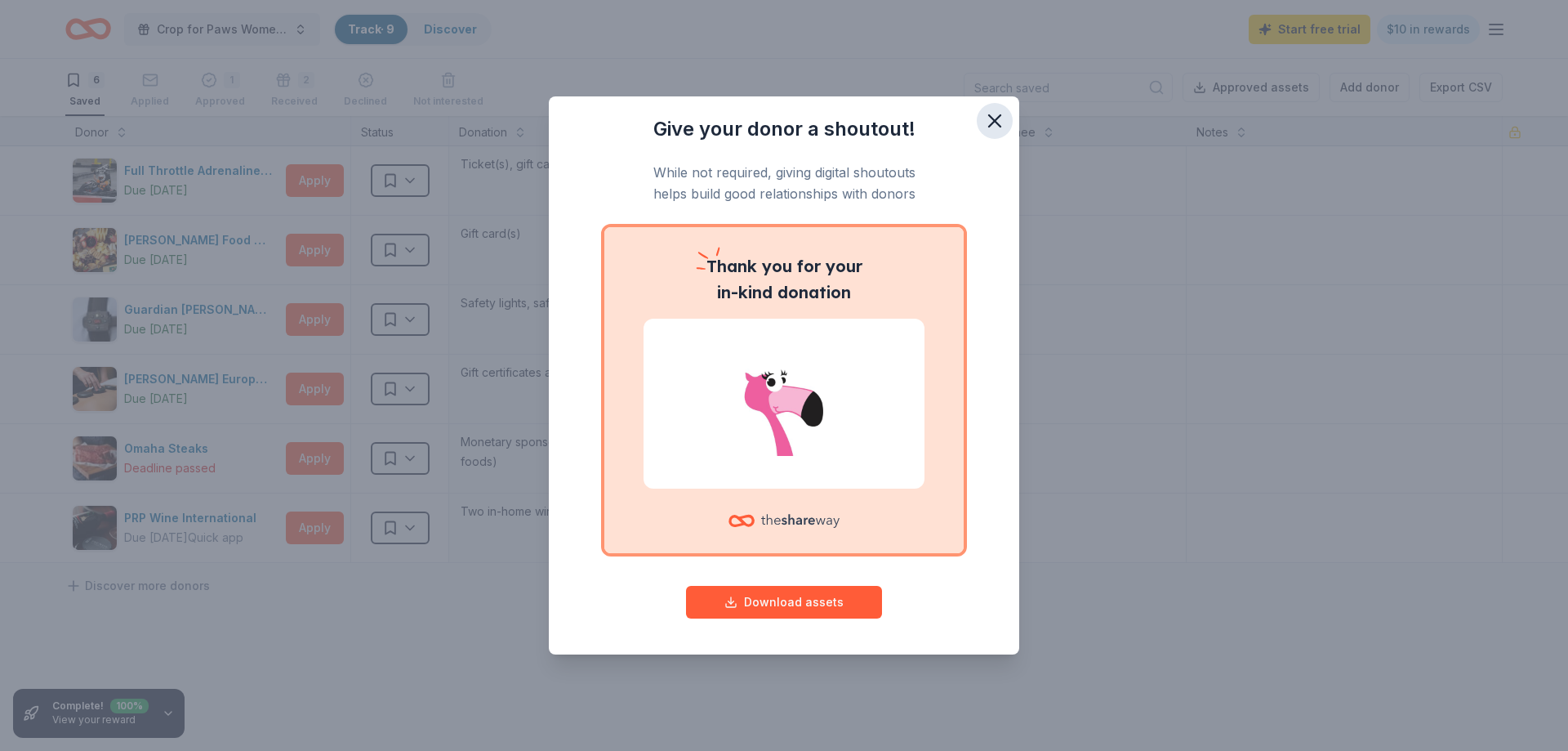
click at [995, 120] on icon "button" at bounding box center [995, 121] width 11 height 12
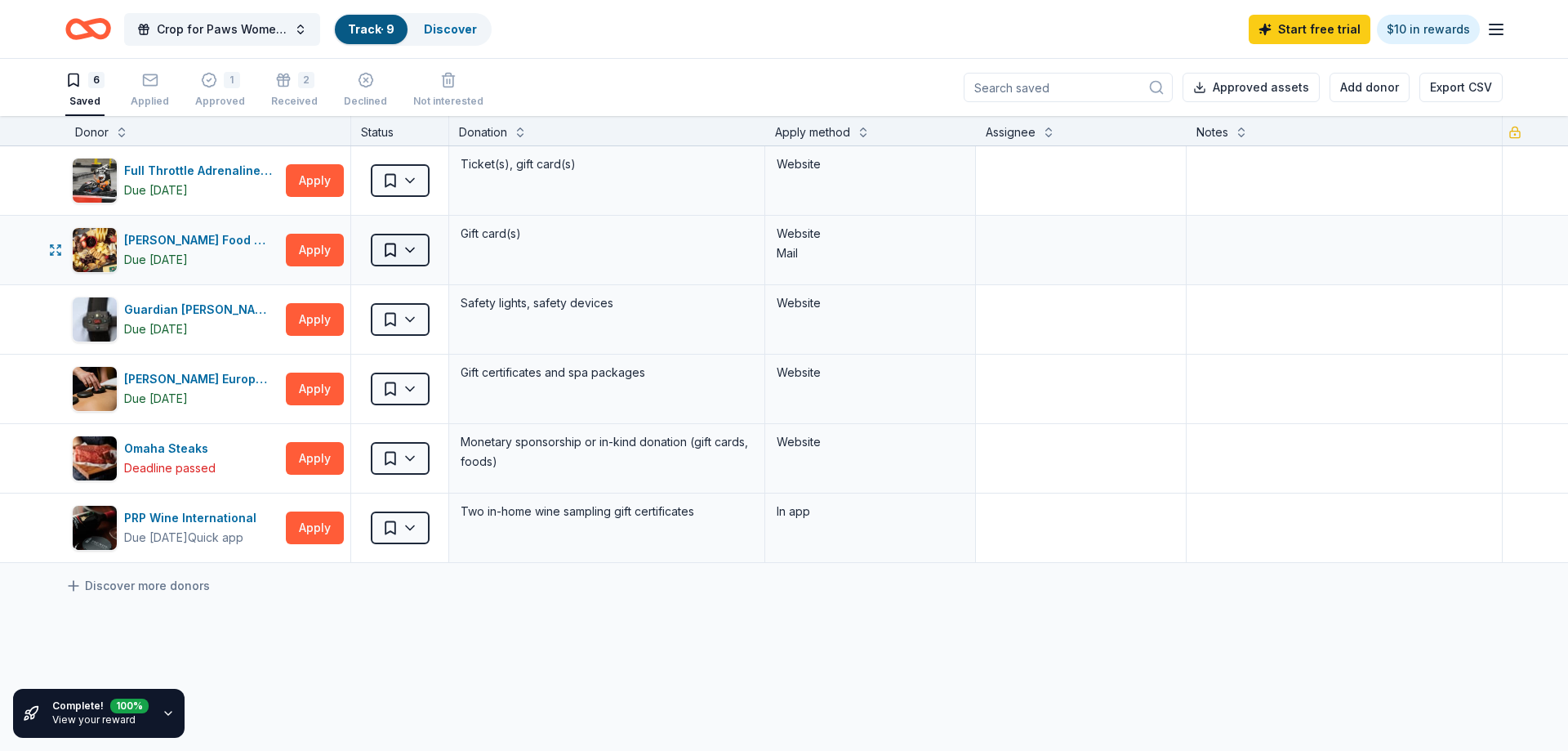
click at [420, 253] on html "Crop for Paws Women's Weekend Crafting Retreat Track · 9 Discover Start free tr…" at bounding box center [784, 376] width 1568 height 751
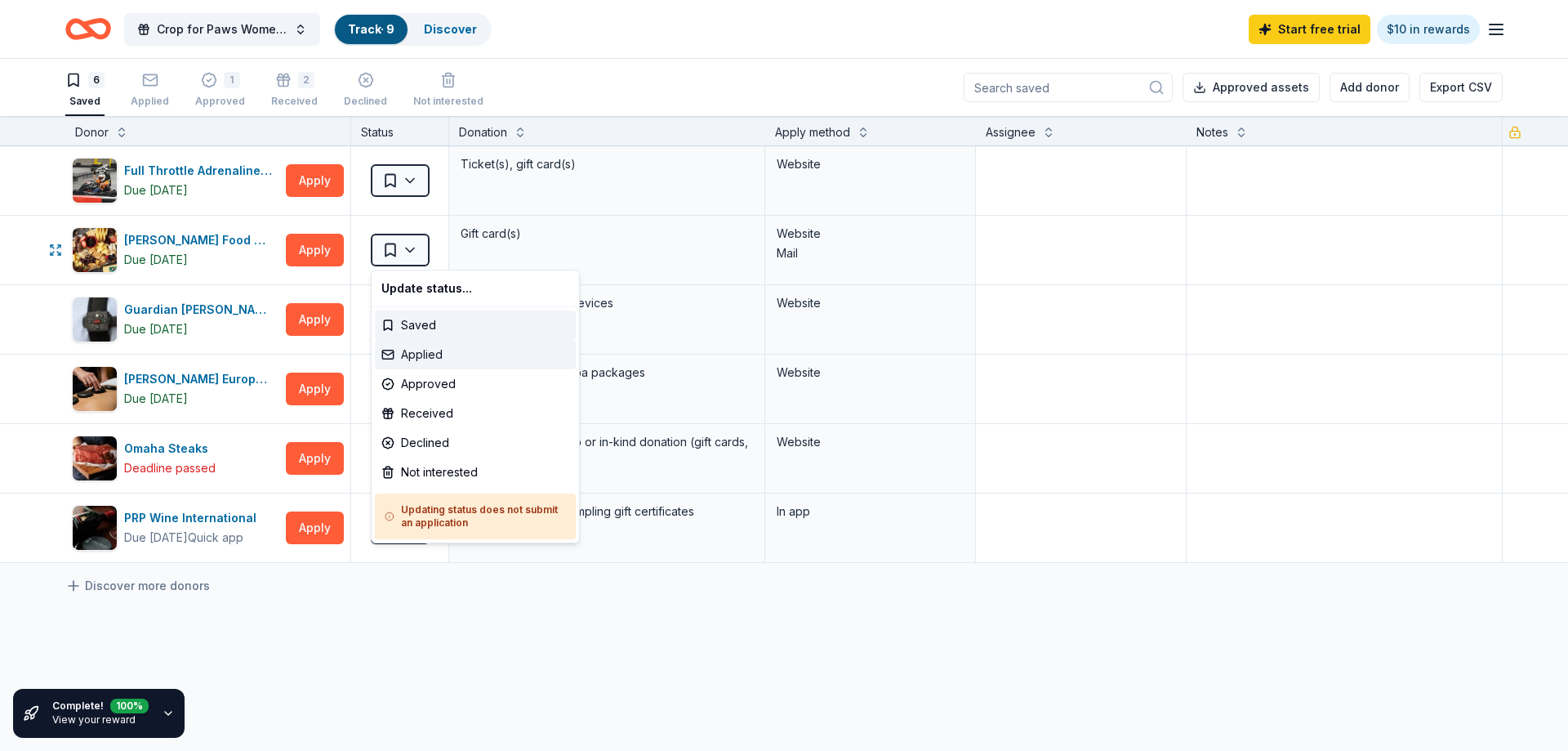
click at [418, 352] on div "Applied" at bounding box center [475, 355] width 201 height 30
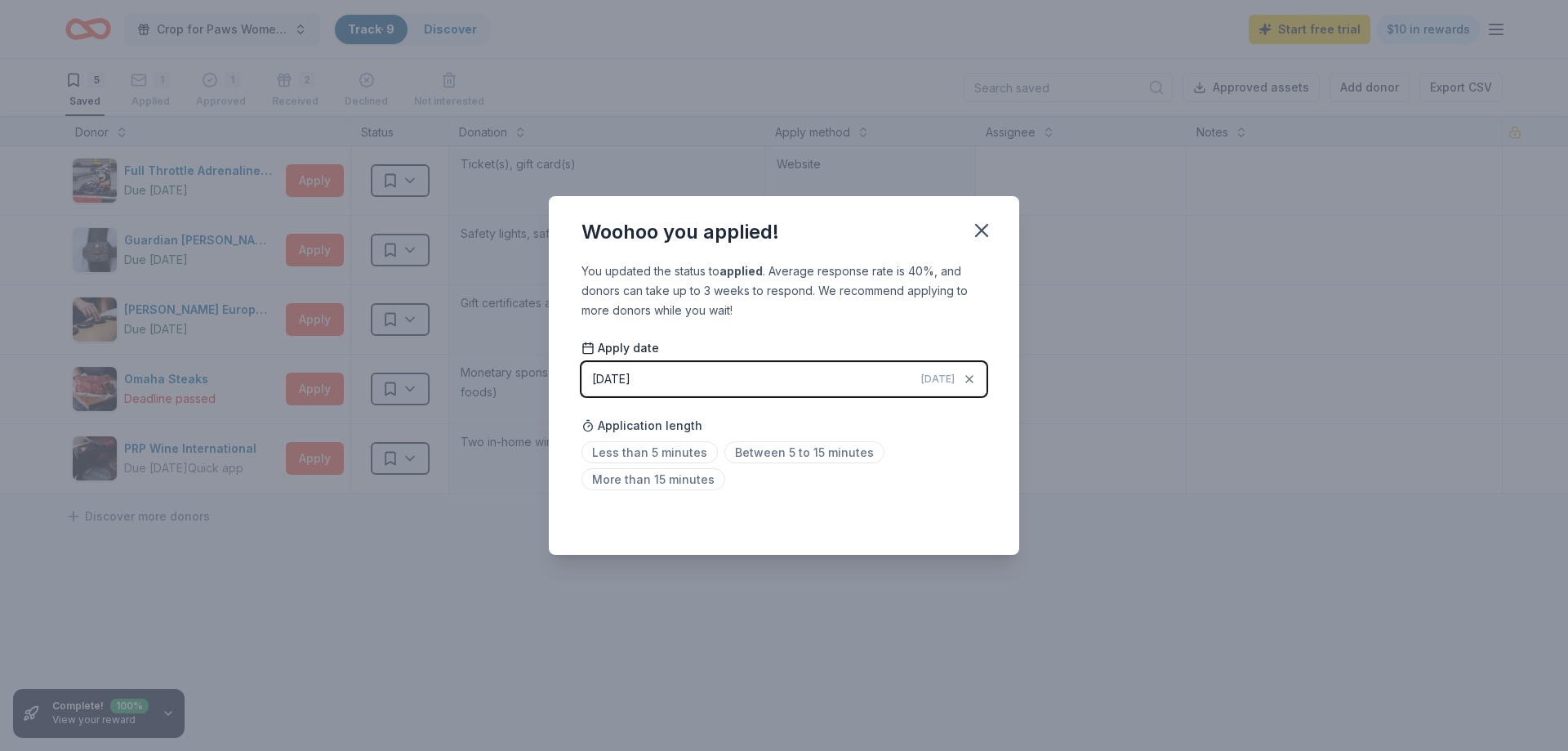
click at [820, 373] on button "[DATE] [DATE]" at bounding box center [784, 379] width 405 height 35
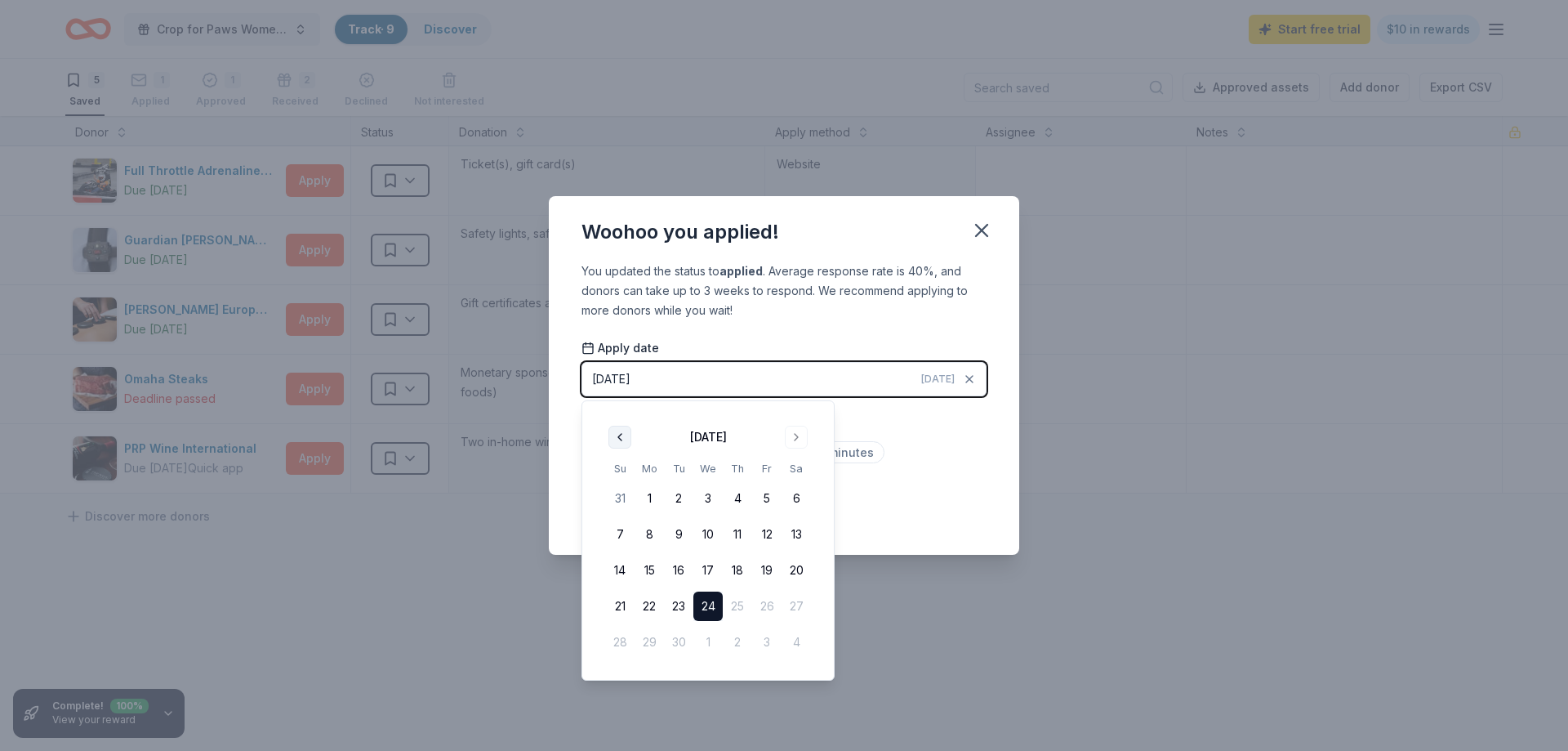
click at [610, 441] on button "Go to previous month" at bounding box center [620, 437] width 23 height 23
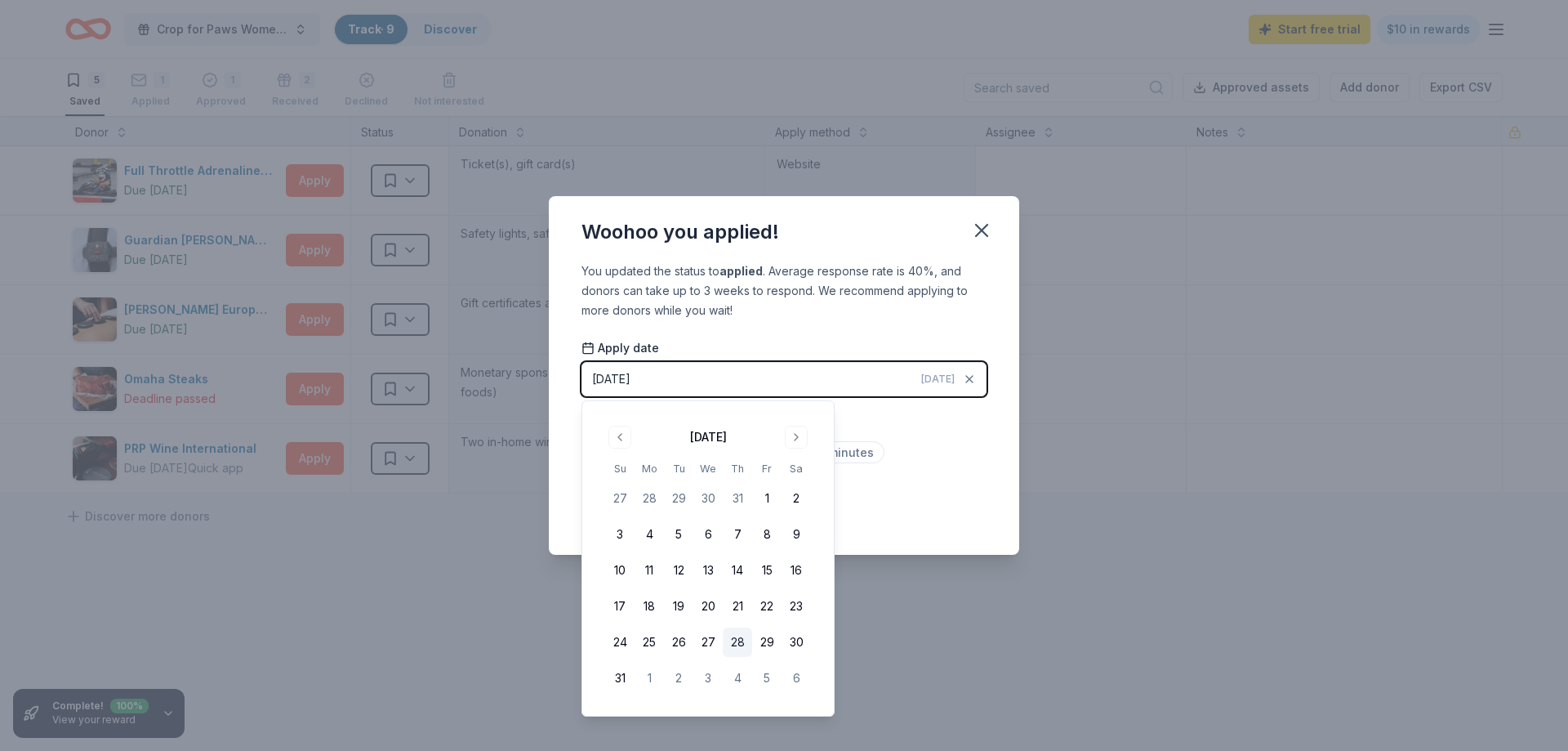
click at [740, 639] on button "28" at bounding box center [738, 643] width 30 height 30
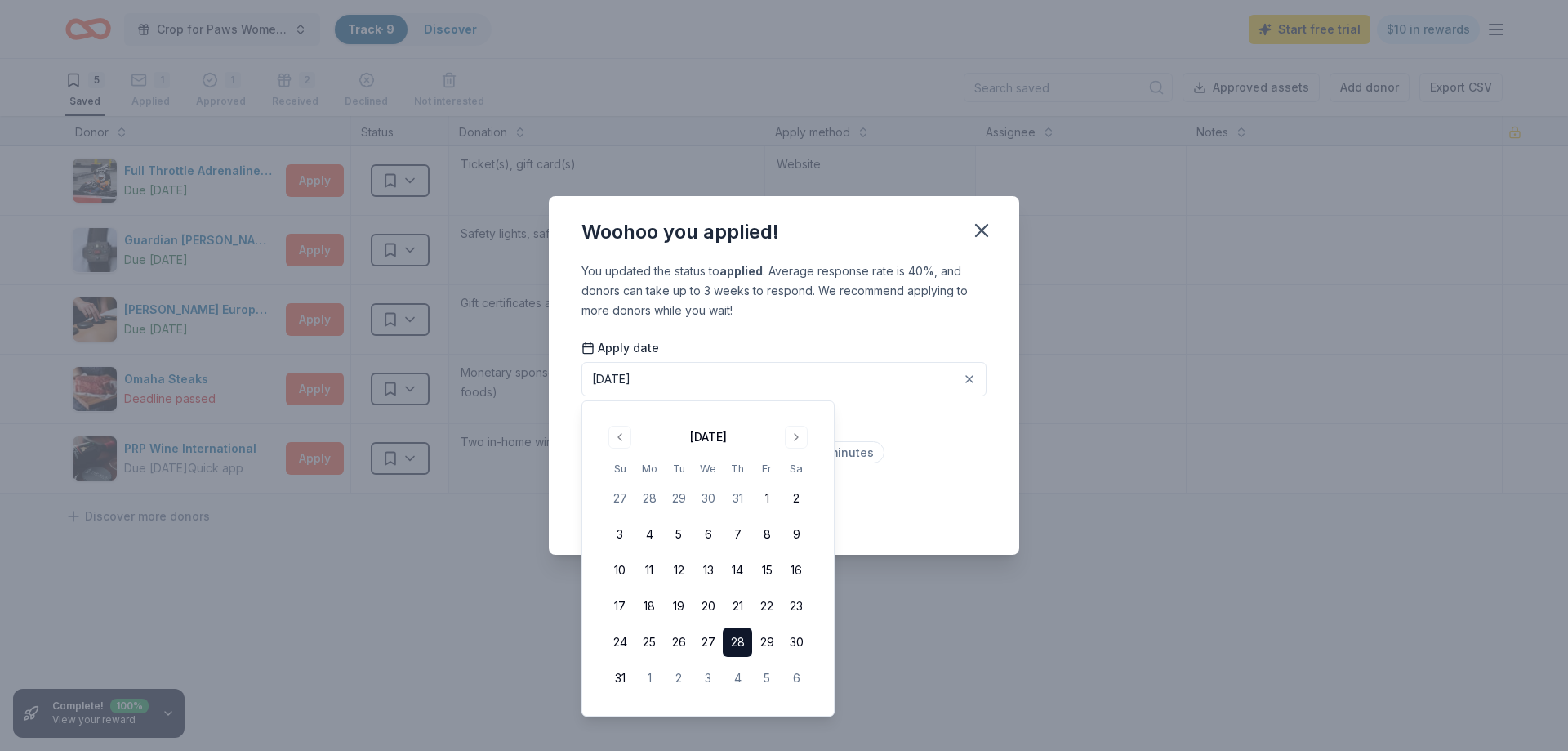
click at [952, 439] on div "Application length Less than 5 minutes Between 5 to 15 minutes More than 15 min…" at bounding box center [784, 452] width 405 height 86
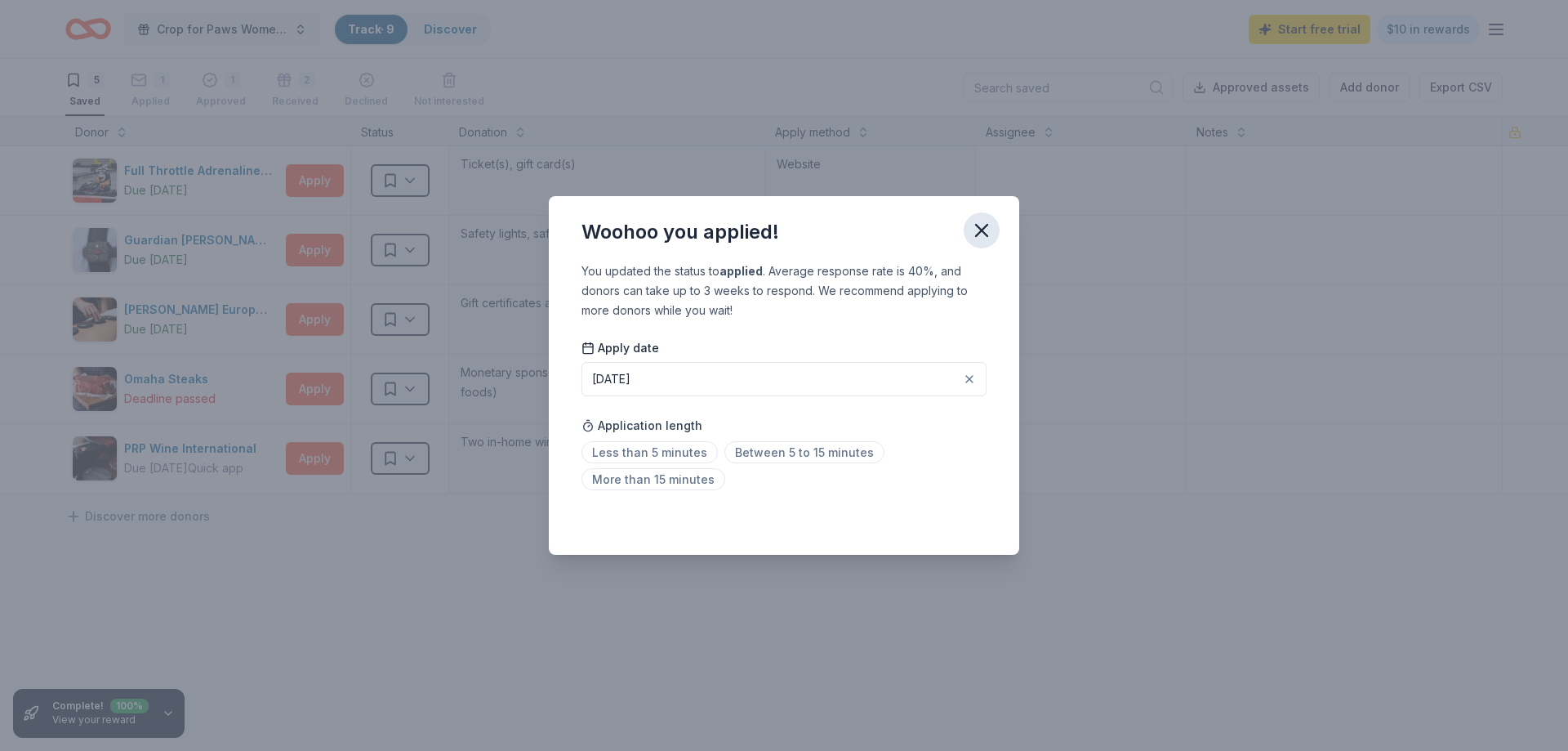
click at [982, 228] on icon "button" at bounding box center [982, 230] width 23 height 23
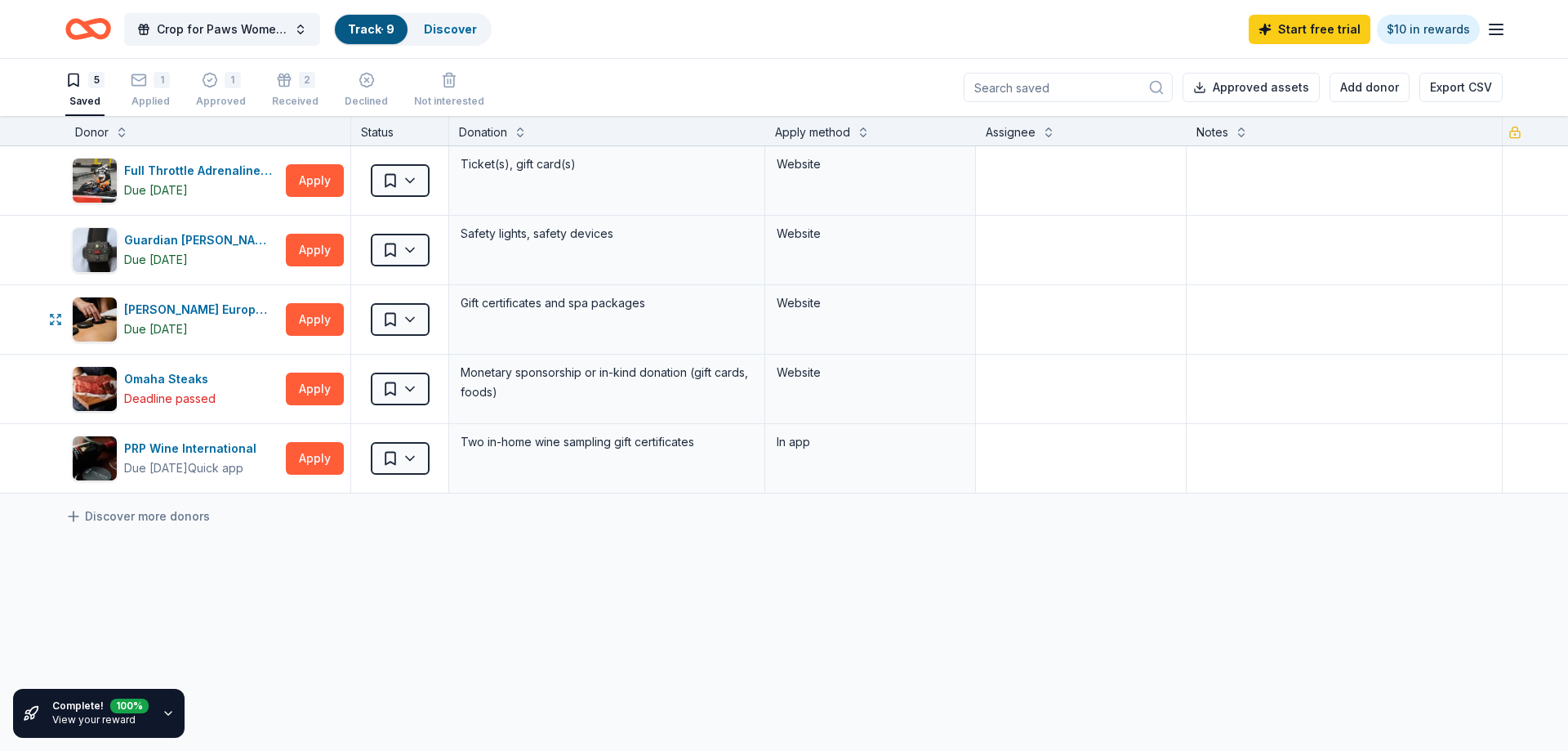
click at [417, 318] on html "Crop for Paws Women's Weekend Crafting Retreat Track · 9 Discover Start free tr…" at bounding box center [784, 376] width 1568 height 751
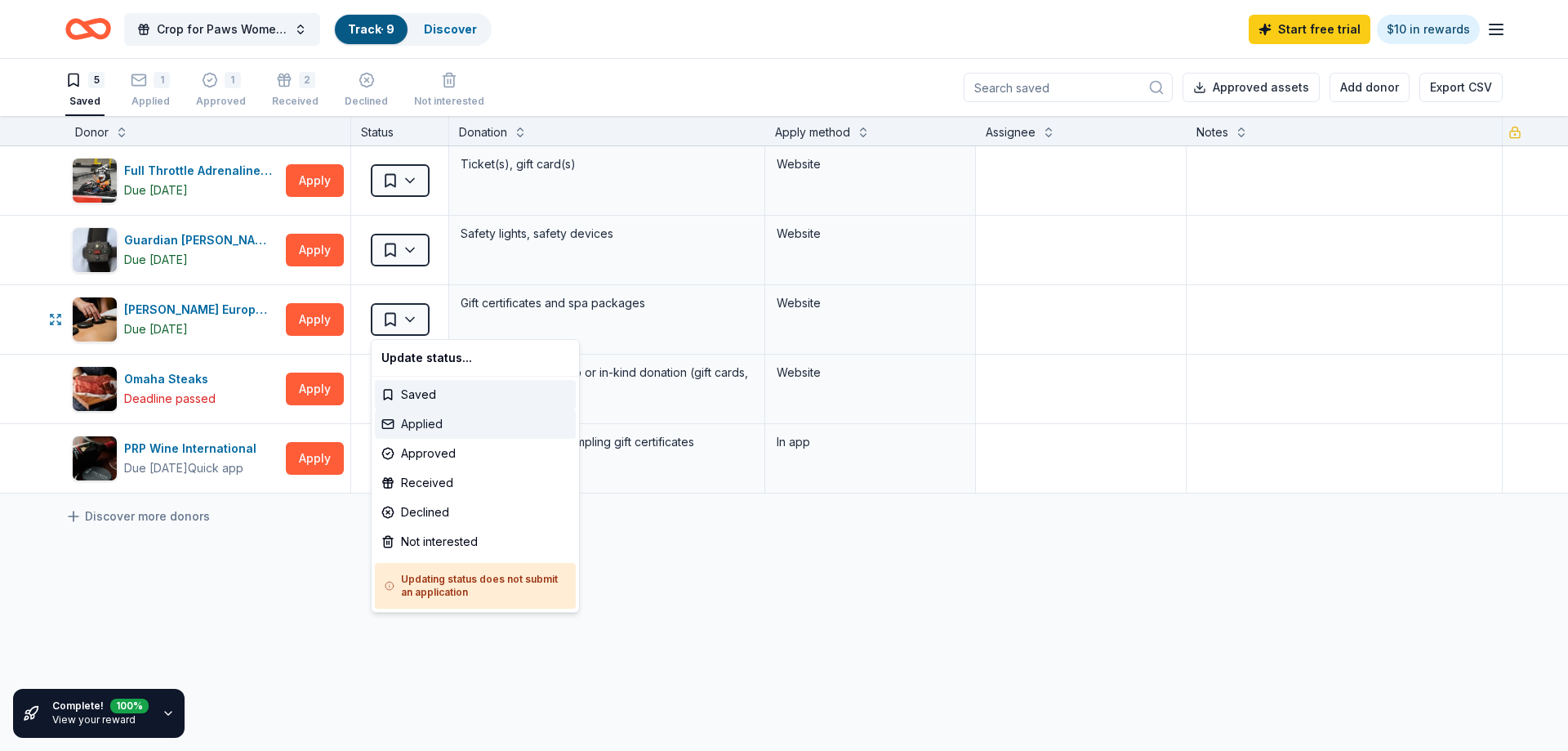
click at [458, 427] on div "Applied" at bounding box center [475, 424] width 201 height 30
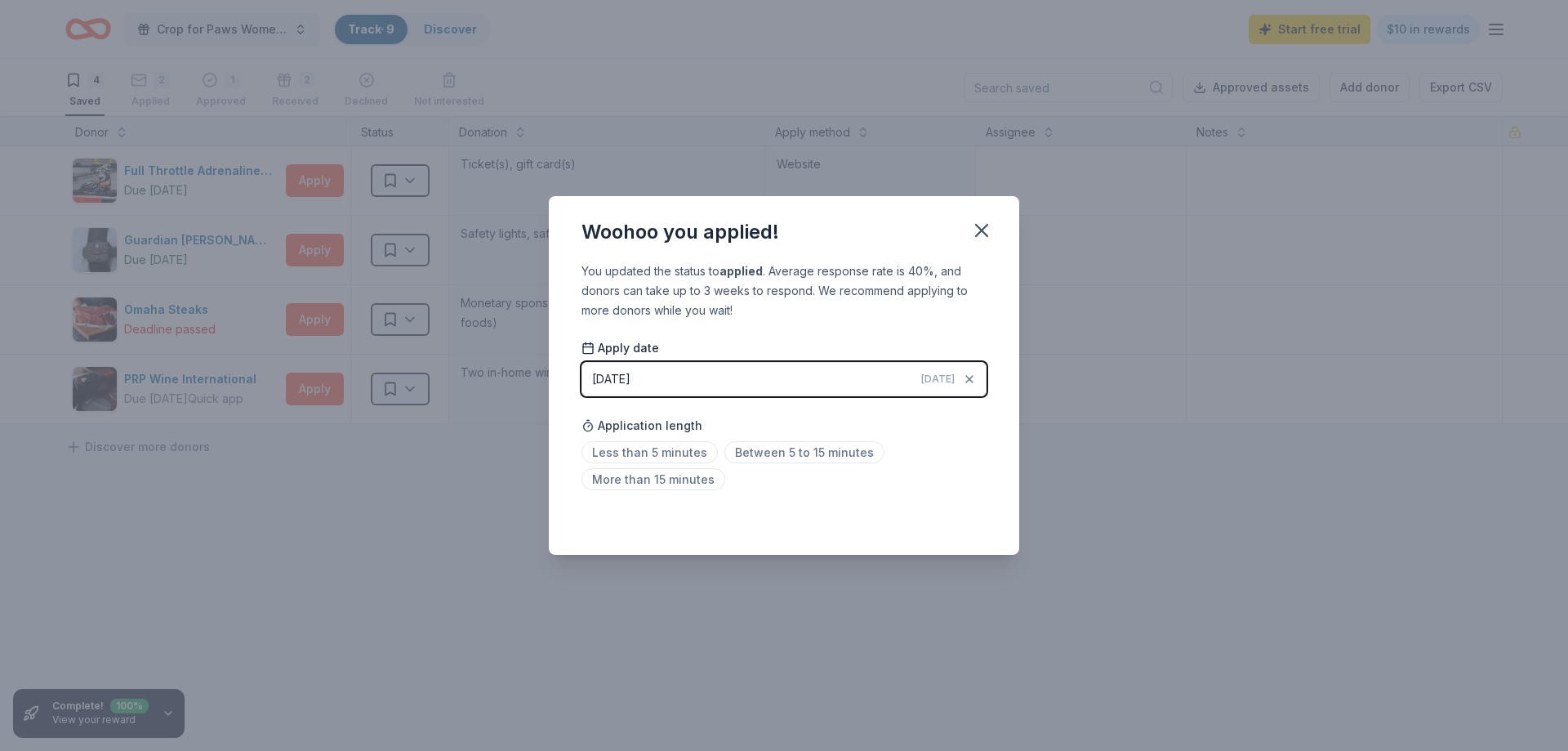
click at [691, 387] on button "[DATE] [DATE]" at bounding box center [784, 379] width 405 height 35
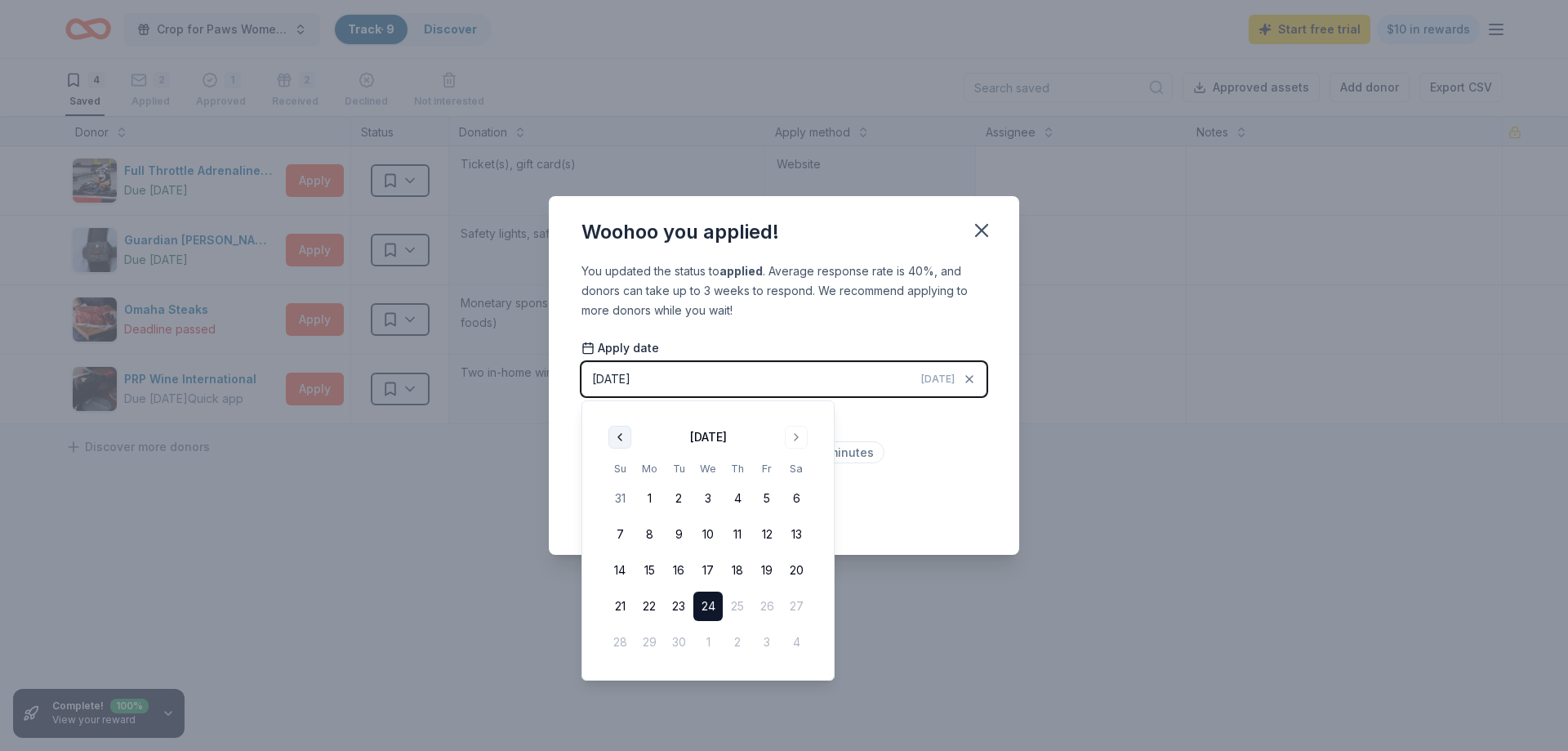
click at [624, 433] on button "Go to previous month" at bounding box center [620, 437] width 23 height 23
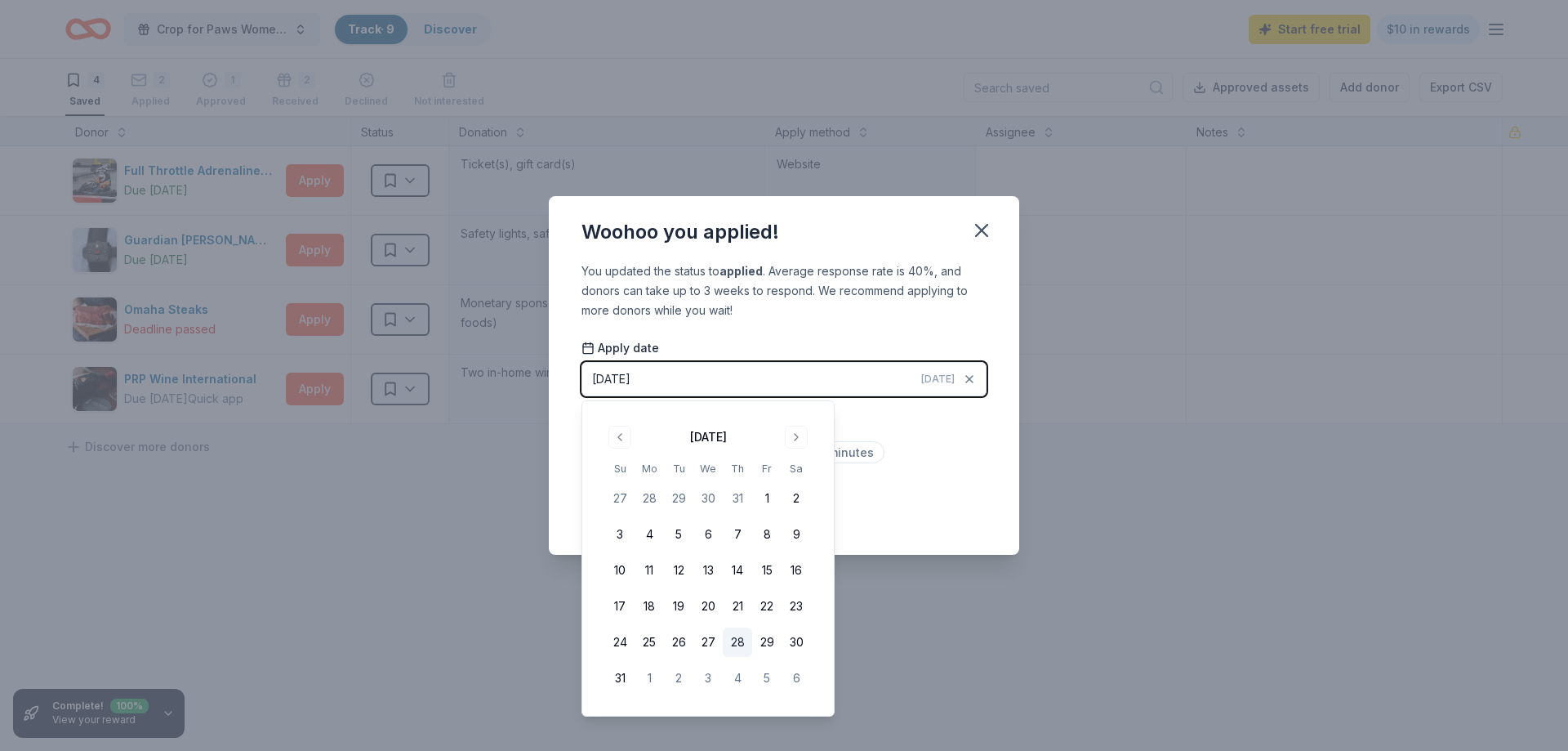
click at [739, 647] on button "28" at bounding box center [738, 643] width 30 height 30
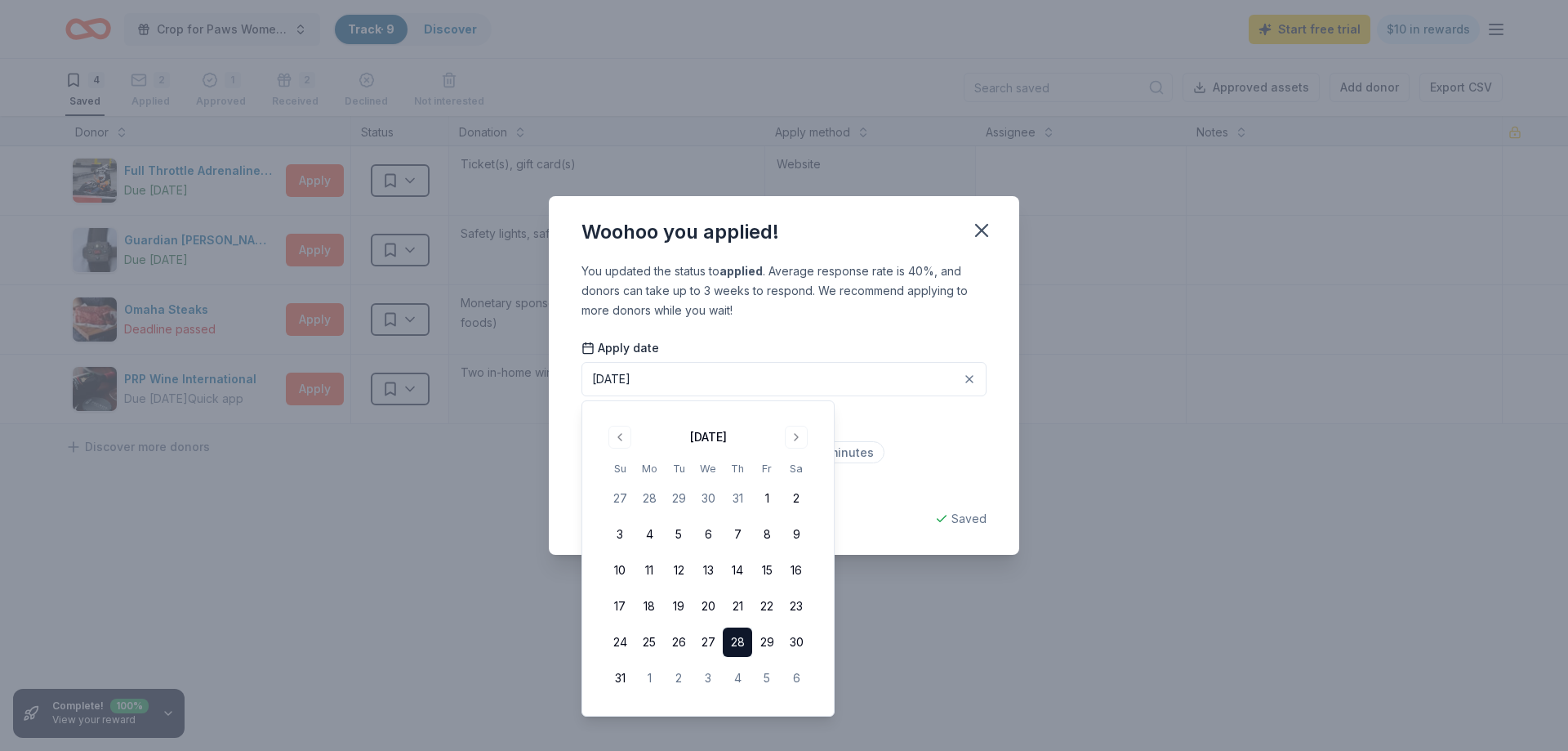
click at [977, 412] on div "Application length Less than 5 minutes Between 5 to 15 minutes More than 15 min…" at bounding box center [784, 452] width 405 height 86
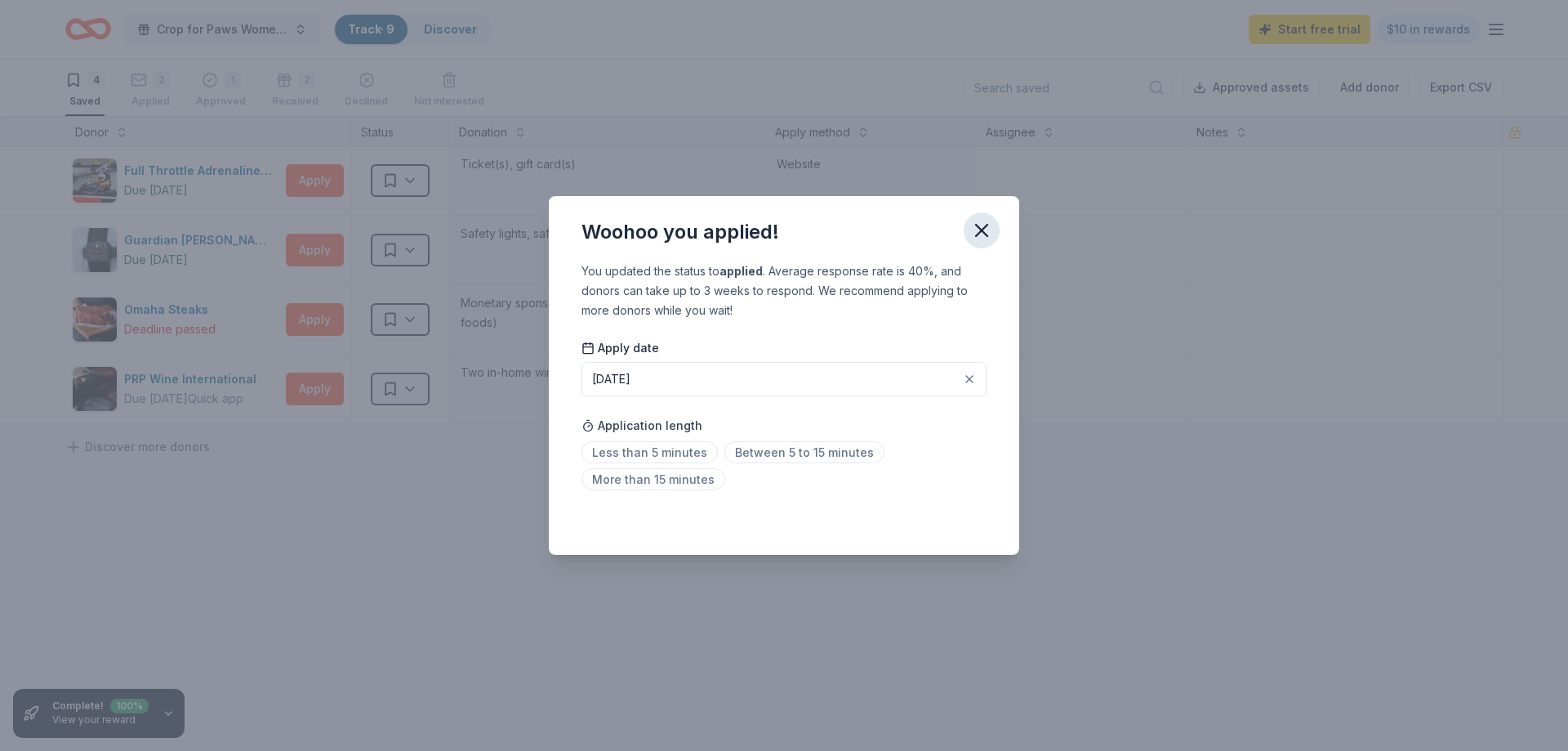
click at [980, 234] on icon "button" at bounding box center [982, 230] width 23 height 23
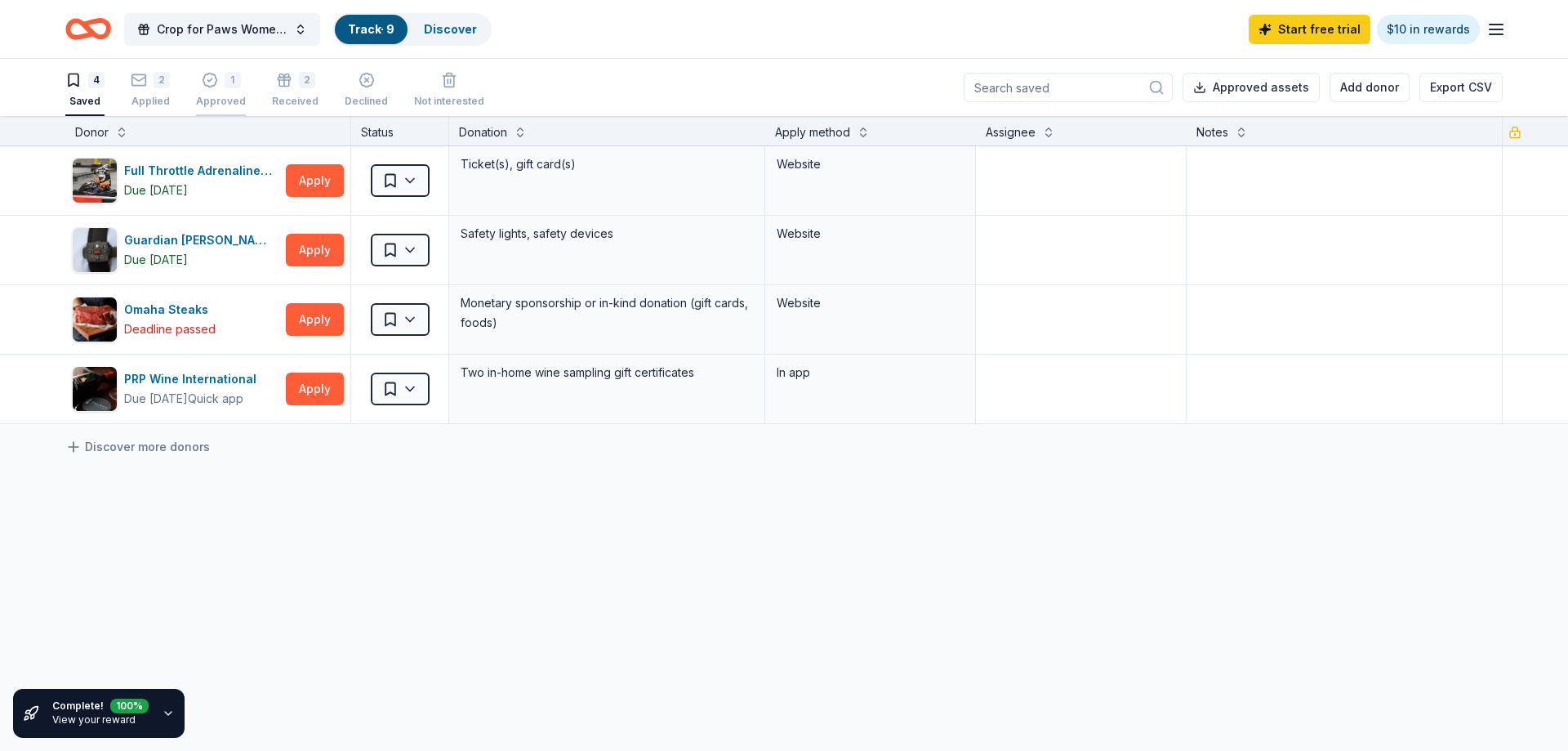
click at [205, 93] on div "1 Approved" at bounding box center [221, 81] width 50 height 36
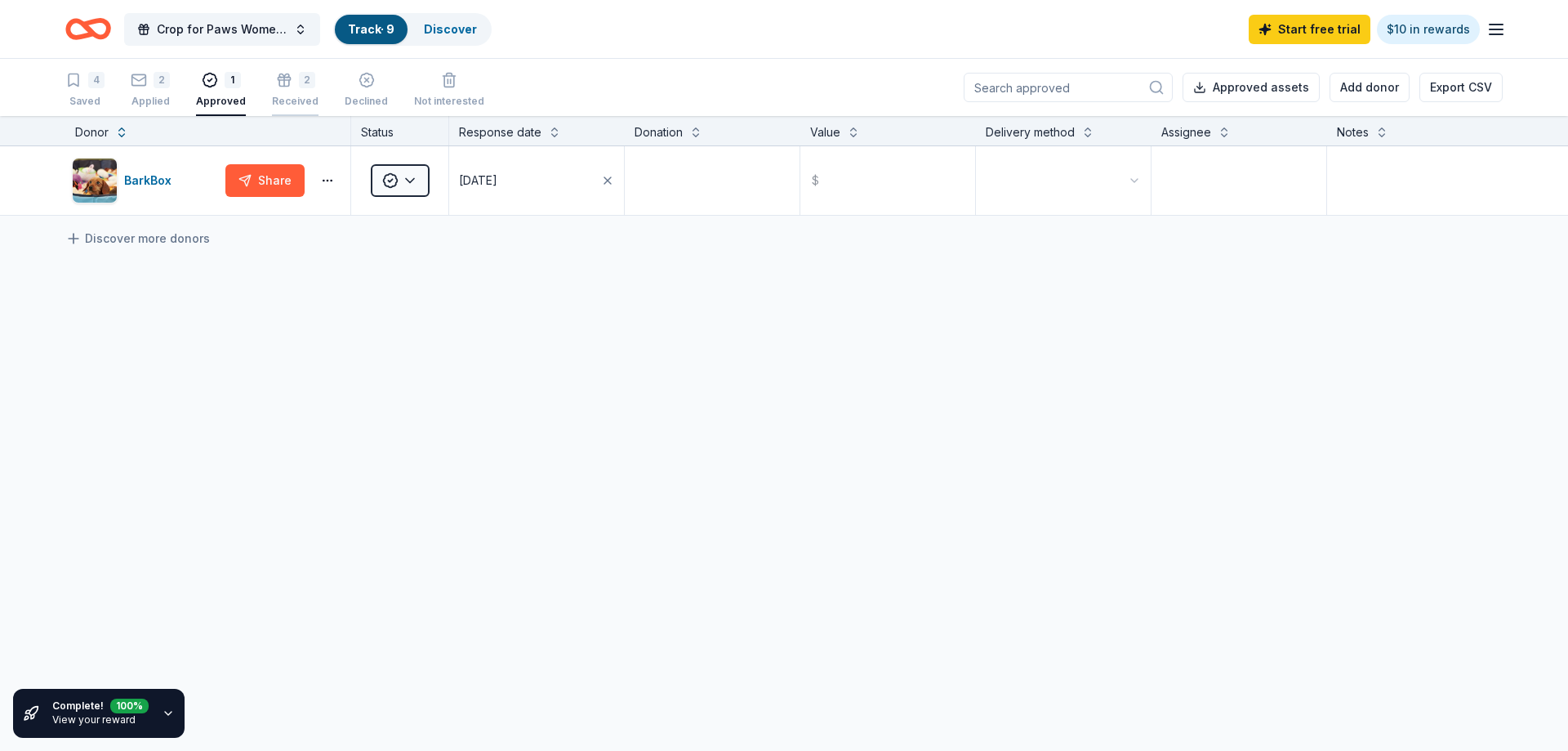
click at [280, 99] on div "Received" at bounding box center [295, 92] width 47 height 13
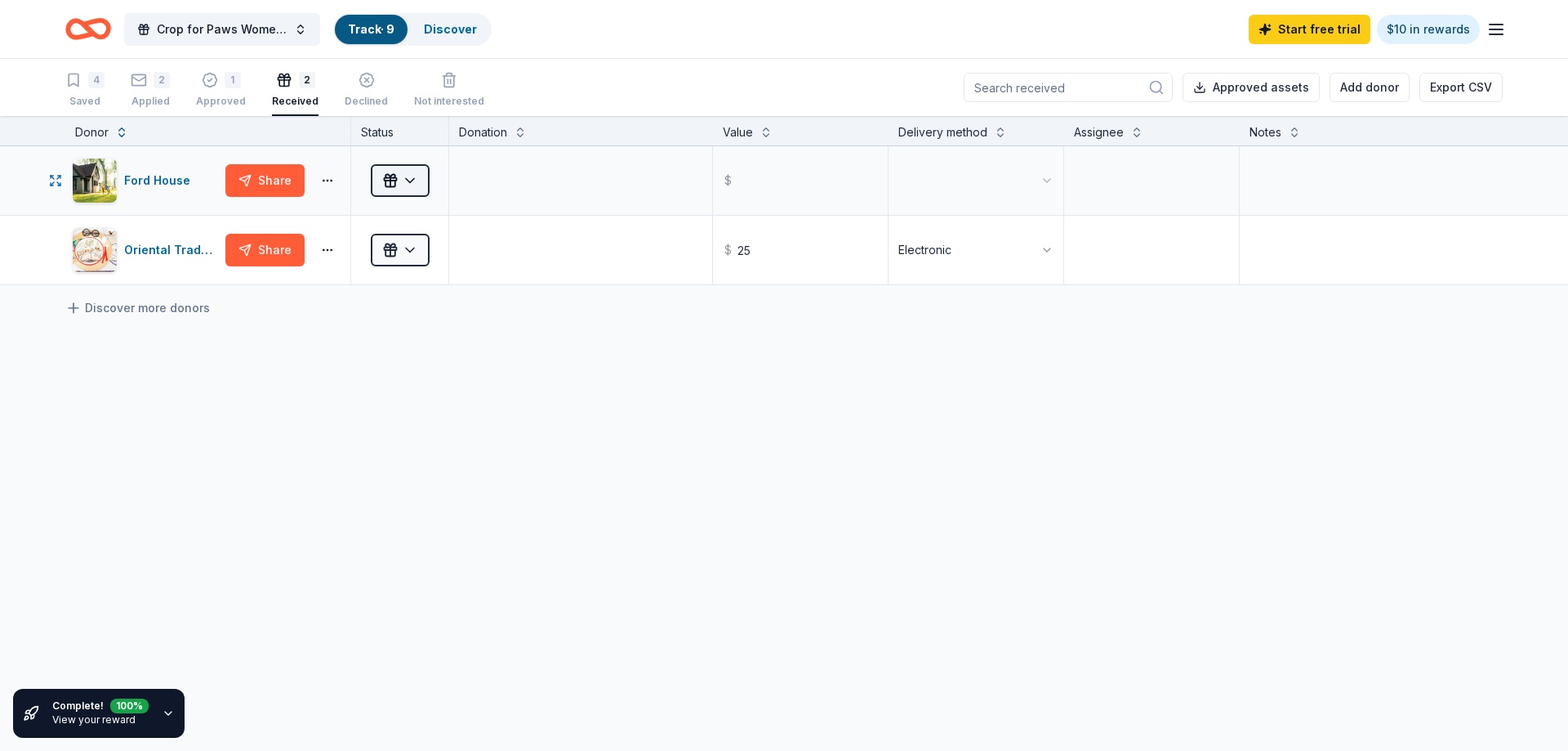
click at [414, 184] on html "Crop for Paws Women's Weekend Crafting Retreat Track · 9 Discover Start free tr…" at bounding box center [784, 376] width 1568 height 751
click at [418, 286] on div "Applied" at bounding box center [442, 285] width 136 height 30
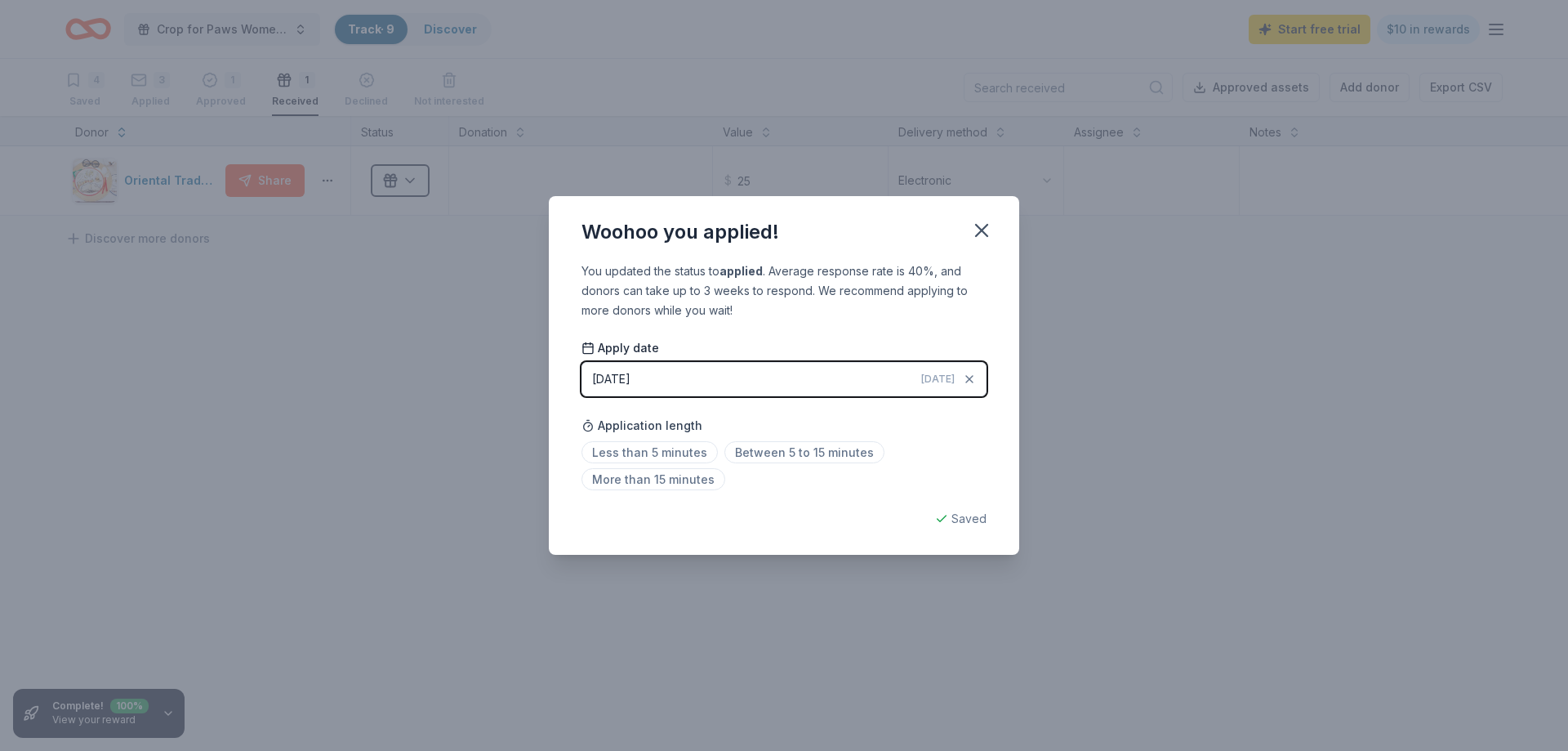
click at [888, 382] on button "[DATE] [DATE]" at bounding box center [784, 379] width 405 height 35
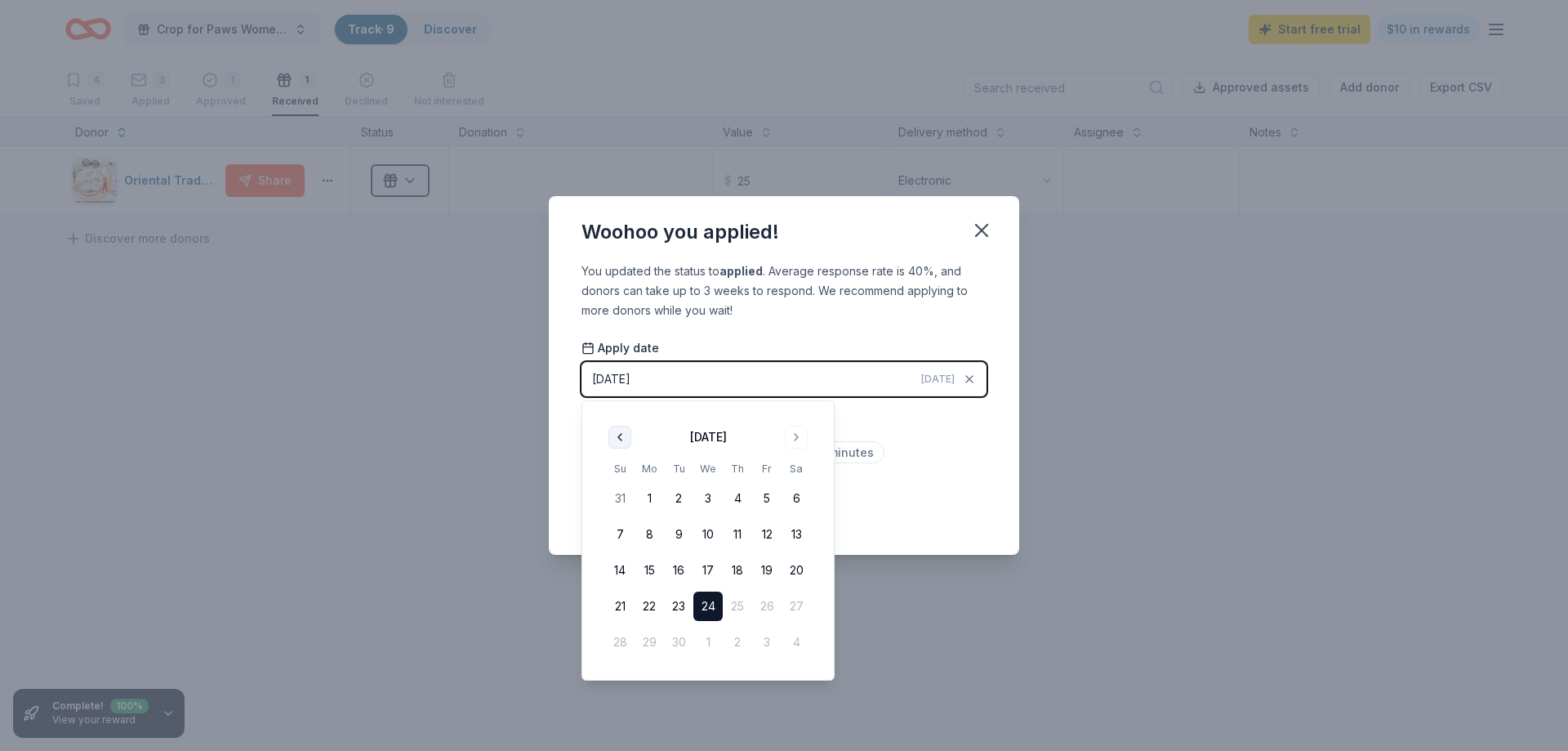
click at [617, 432] on button "Go to previous month" at bounding box center [620, 437] width 23 height 23
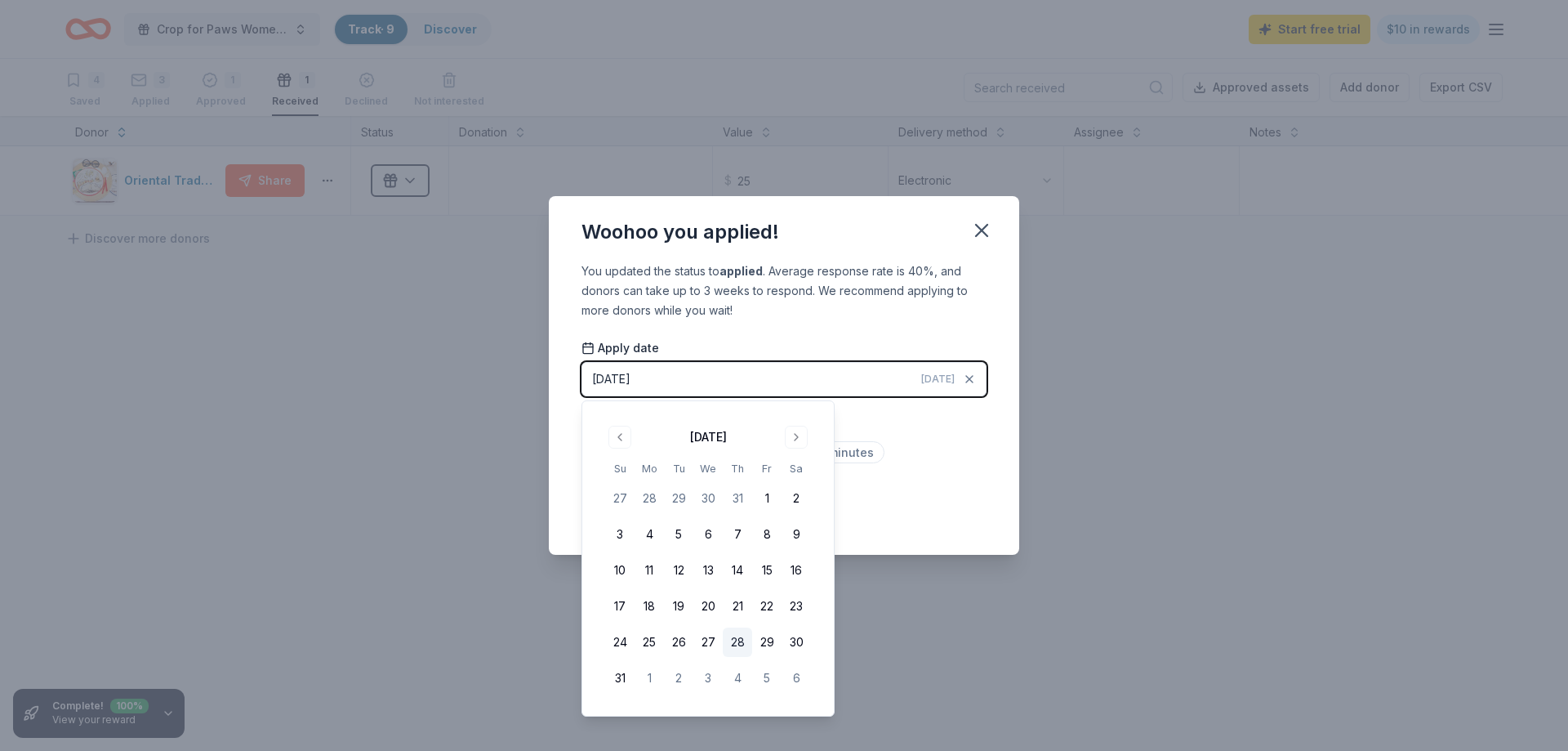
click at [745, 649] on button "28" at bounding box center [738, 643] width 30 height 30
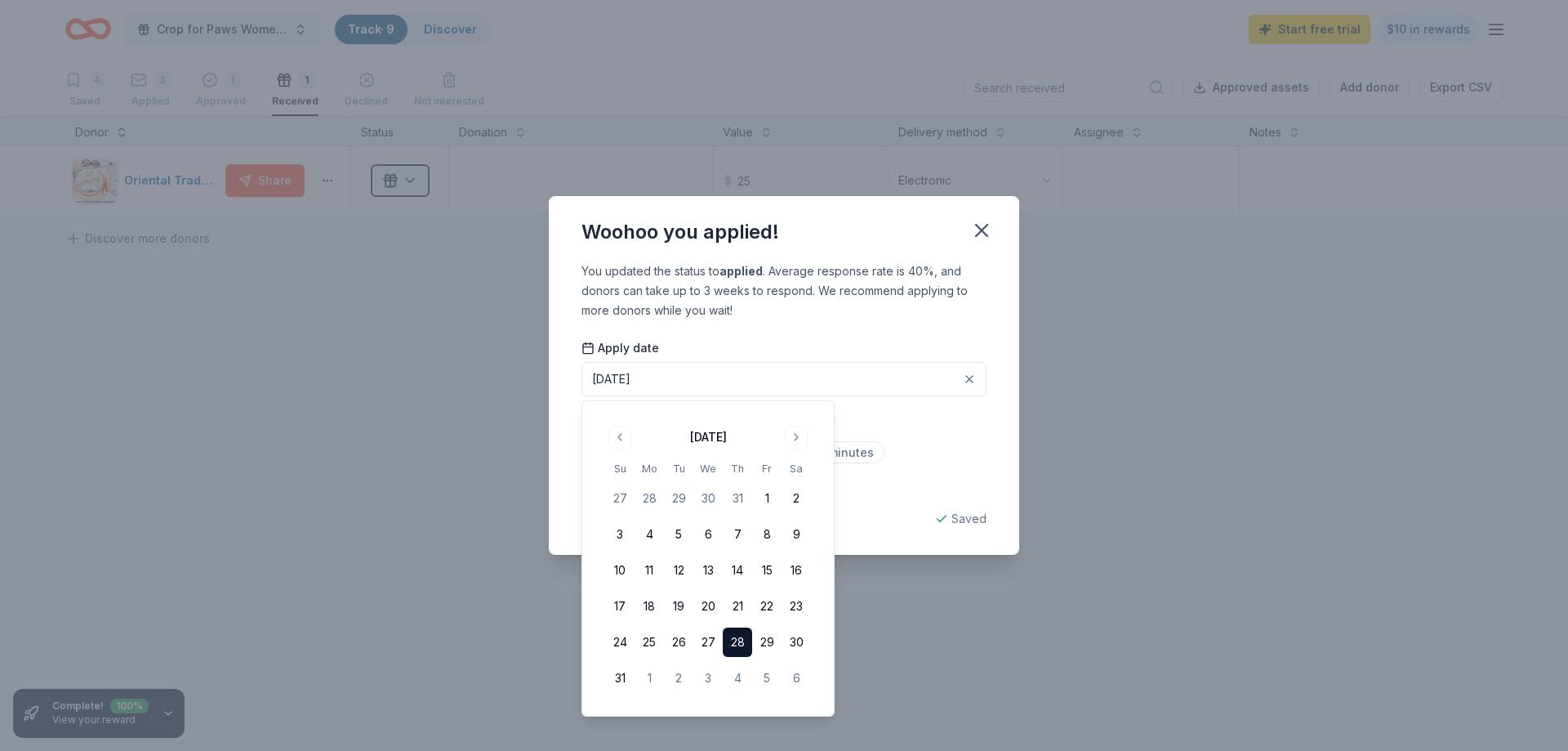
click at [964, 454] on div "Less than 5 minutes Between 5 to 15 minutes More than 15 minutes" at bounding box center [784, 469] width 405 height 54
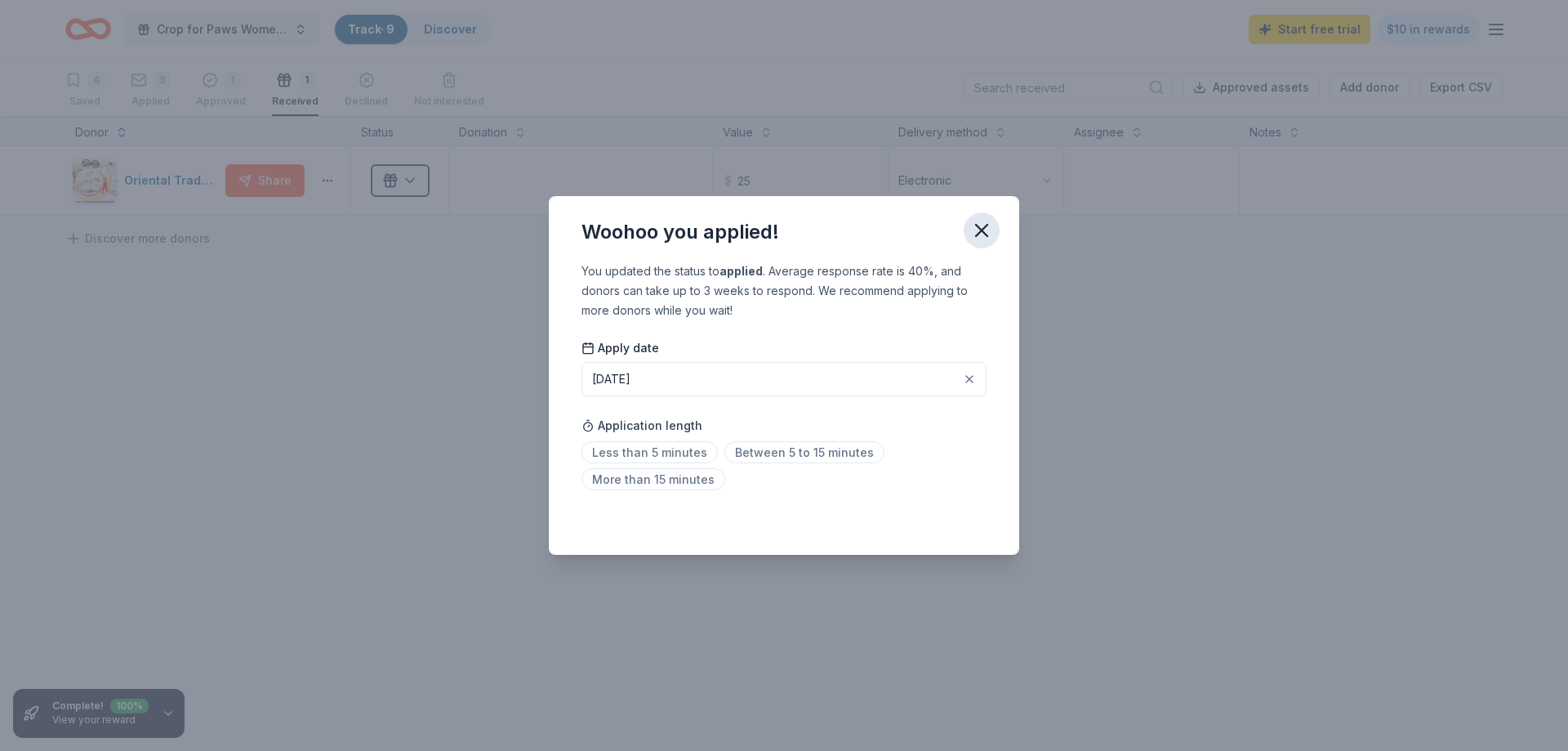
click at [987, 236] on icon "button" at bounding box center [982, 230] width 11 height 12
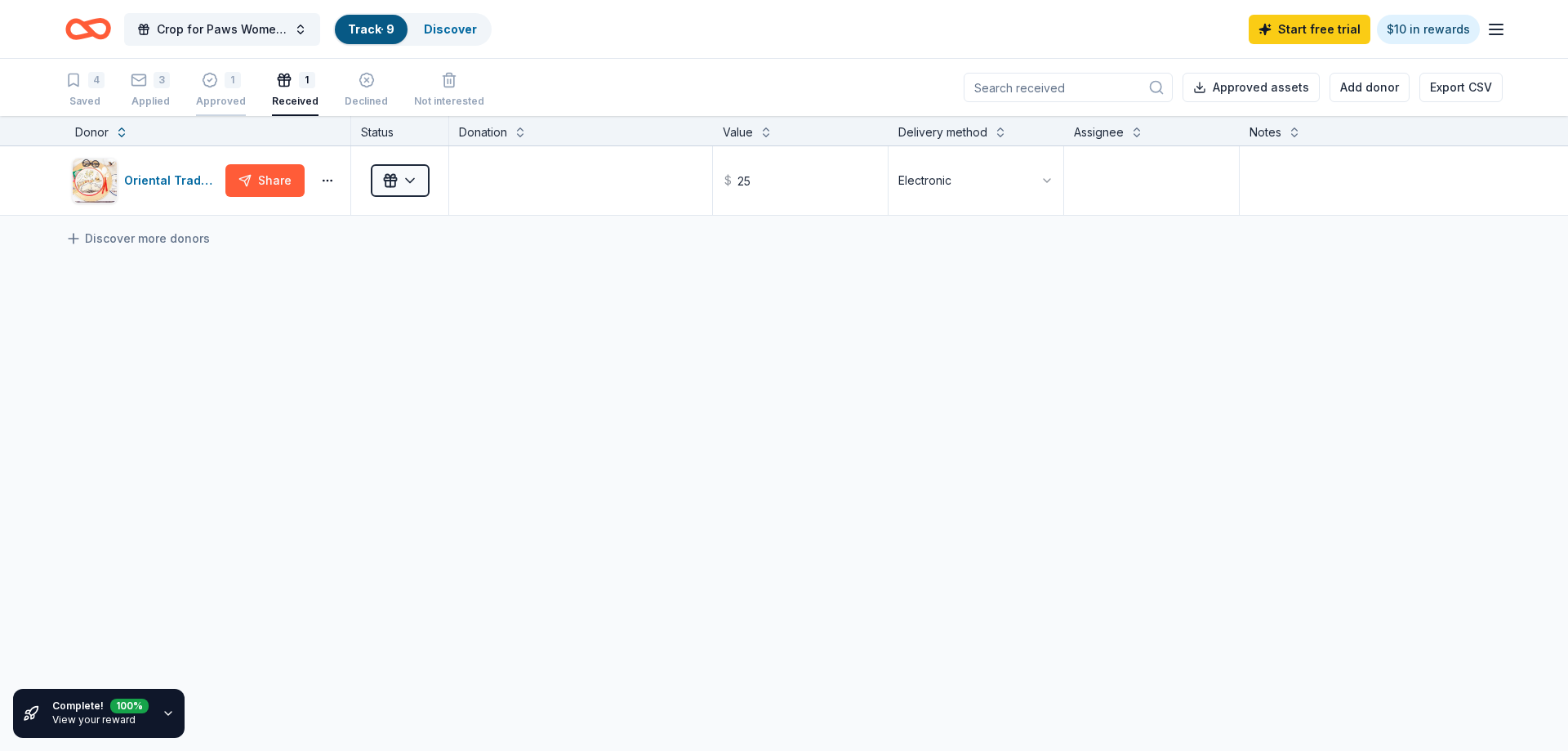
click at [228, 95] on div "Approved" at bounding box center [221, 92] width 50 height 13
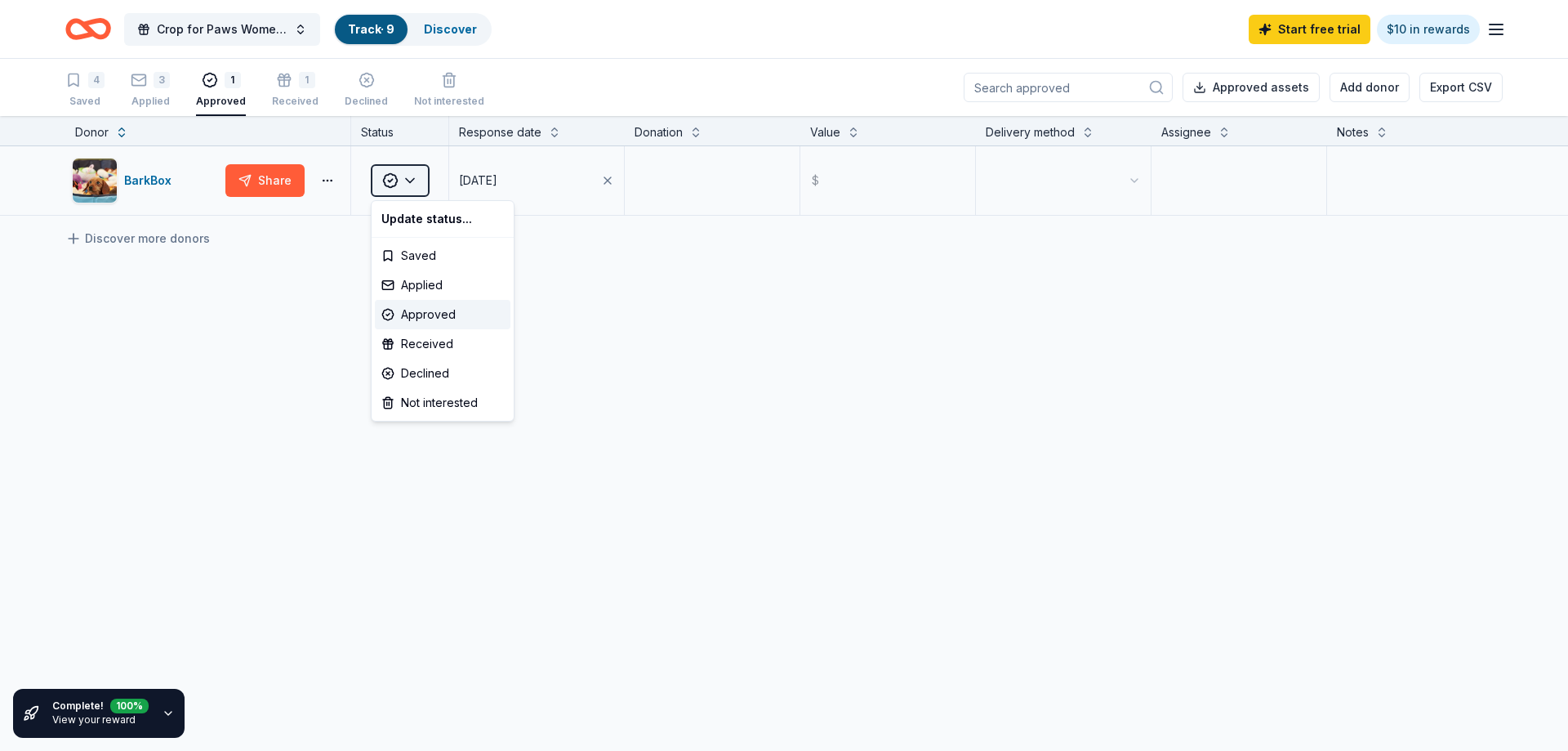
click at [421, 179] on html "Crop for Paws Women's Weekend Crafting Retreat Track · 9 Discover Start free tr…" at bounding box center [784, 376] width 1568 height 751
click at [422, 348] on div "Received" at bounding box center [442, 344] width 136 height 30
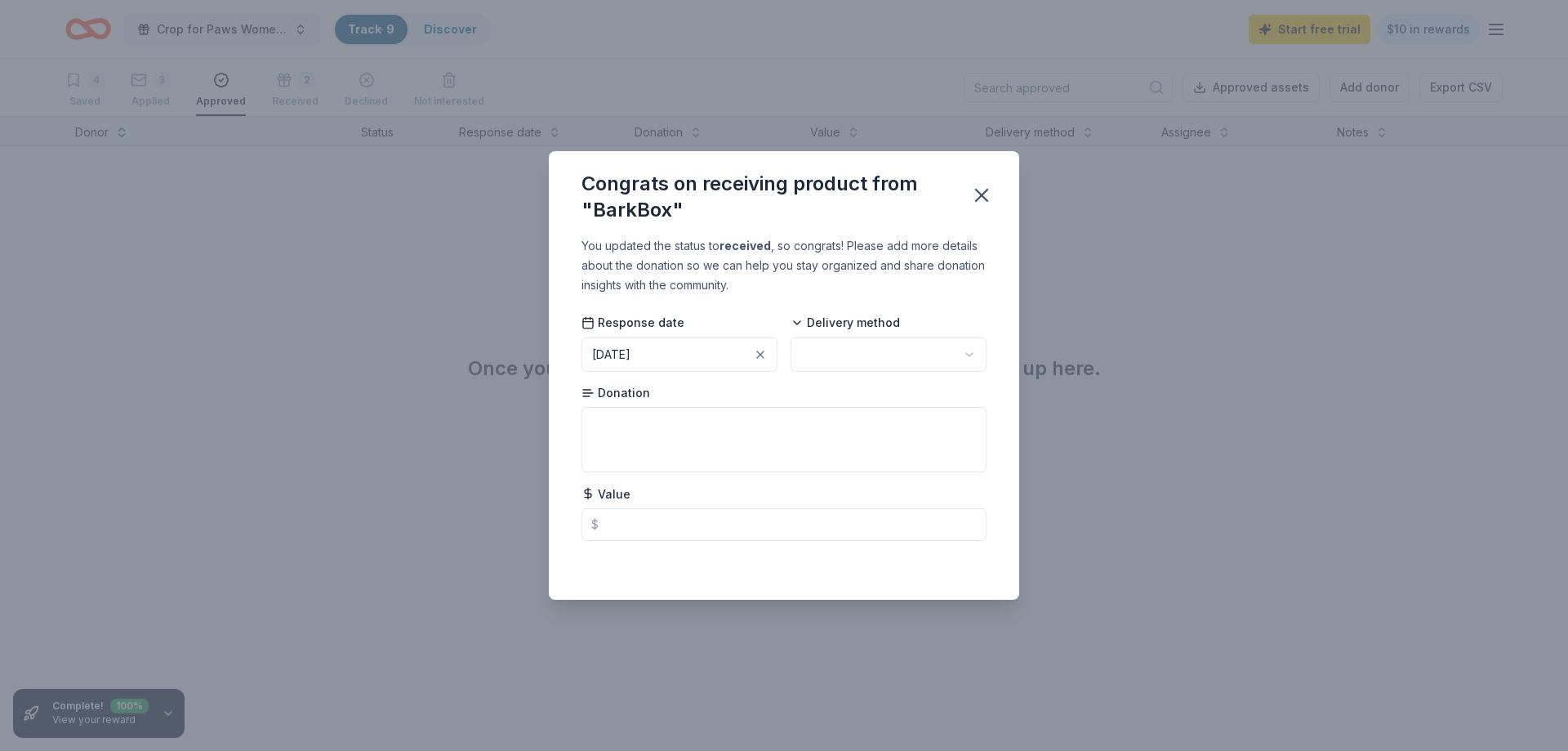
click at [847, 350] on html "Crop for Paws Women's Weekend Crafting Retreat Track · 9 Discover Start free tr…" at bounding box center [784, 376] width 1568 height 751
click at [643, 529] on input "text" at bounding box center [784, 524] width 405 height 33
type input "45.00"
click at [1012, 288] on div "You updated the status to received , so congrats! Please add more details about…" at bounding box center [784, 417] width 471 height 363
click at [761, 361] on div "button" at bounding box center [761, 355] width 16 height 16
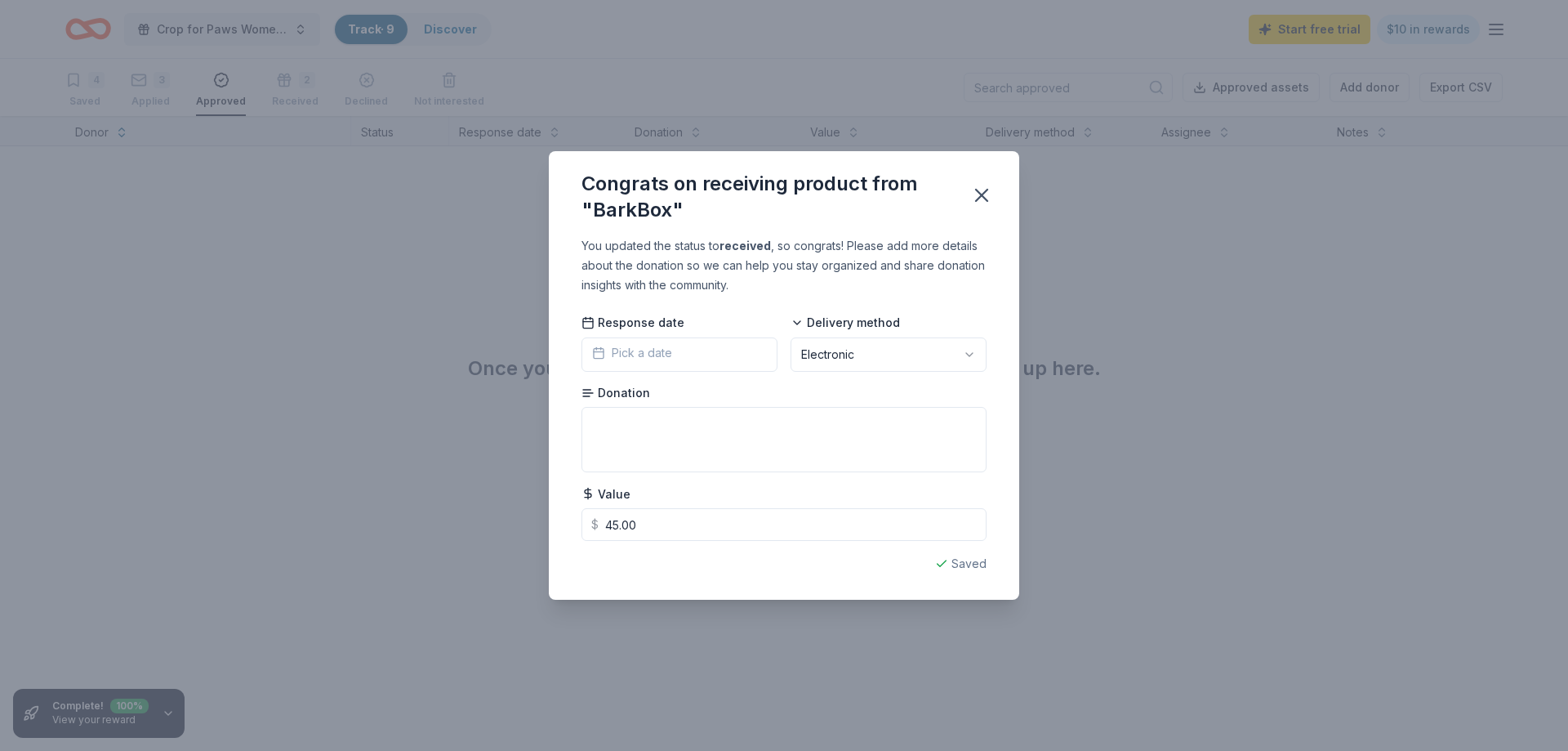
click at [635, 365] on button "Pick a date" at bounding box center [679, 355] width 196 height 35
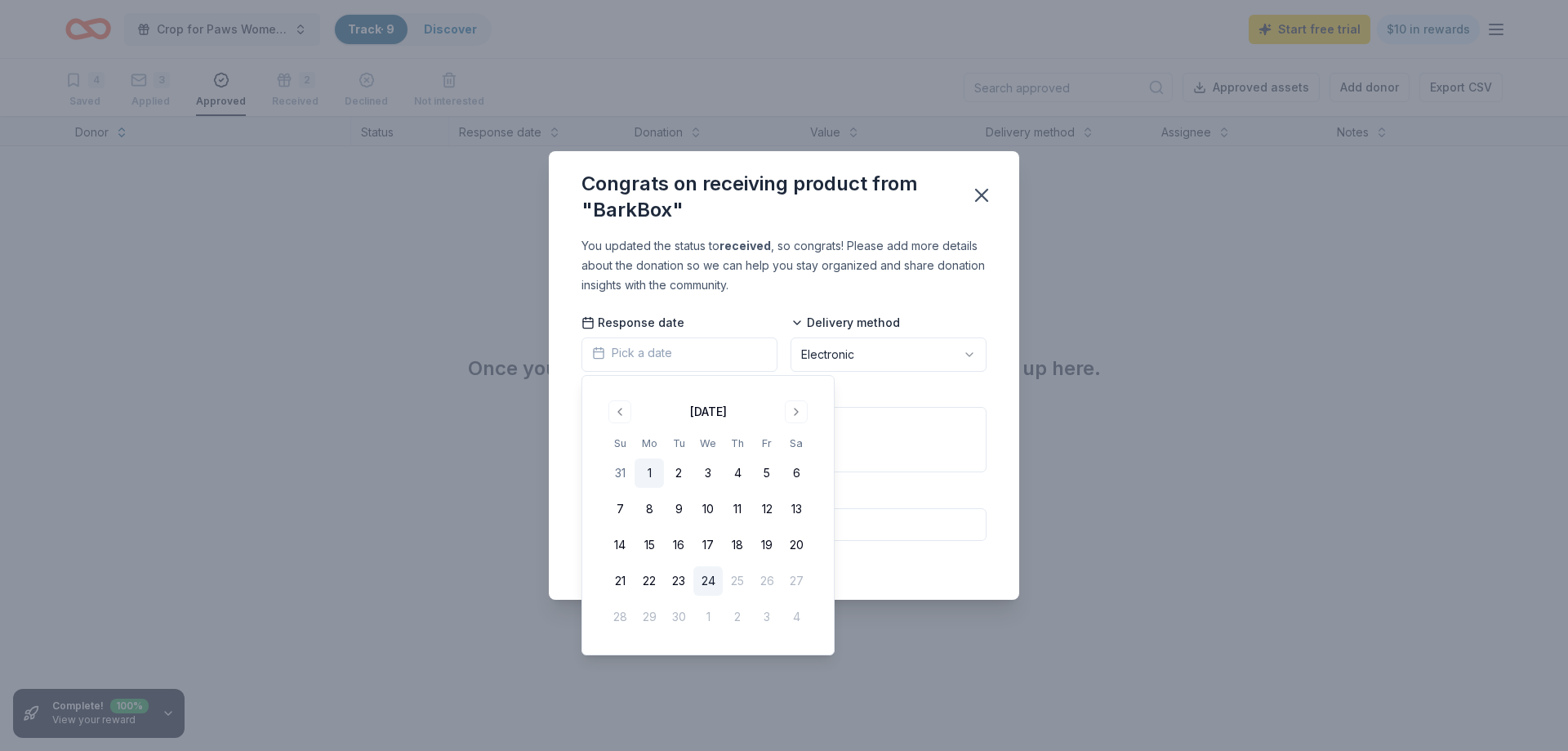
click at [648, 472] on button "1" at bounding box center [649, 473] width 30 height 30
click at [982, 197] on icon "button" at bounding box center [982, 196] width 23 height 23
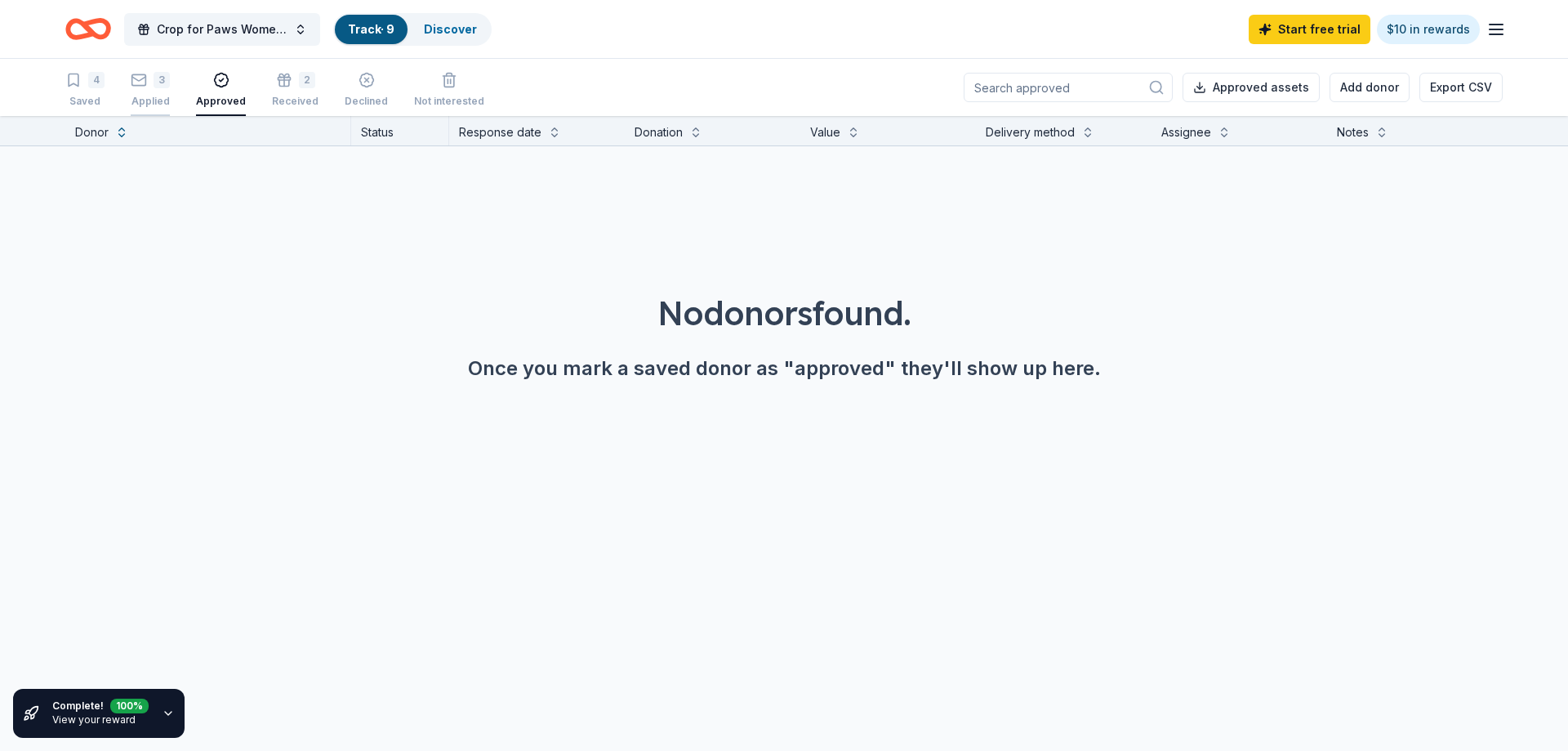
click at [154, 90] on div "3 Applied" at bounding box center [150, 81] width 39 height 36
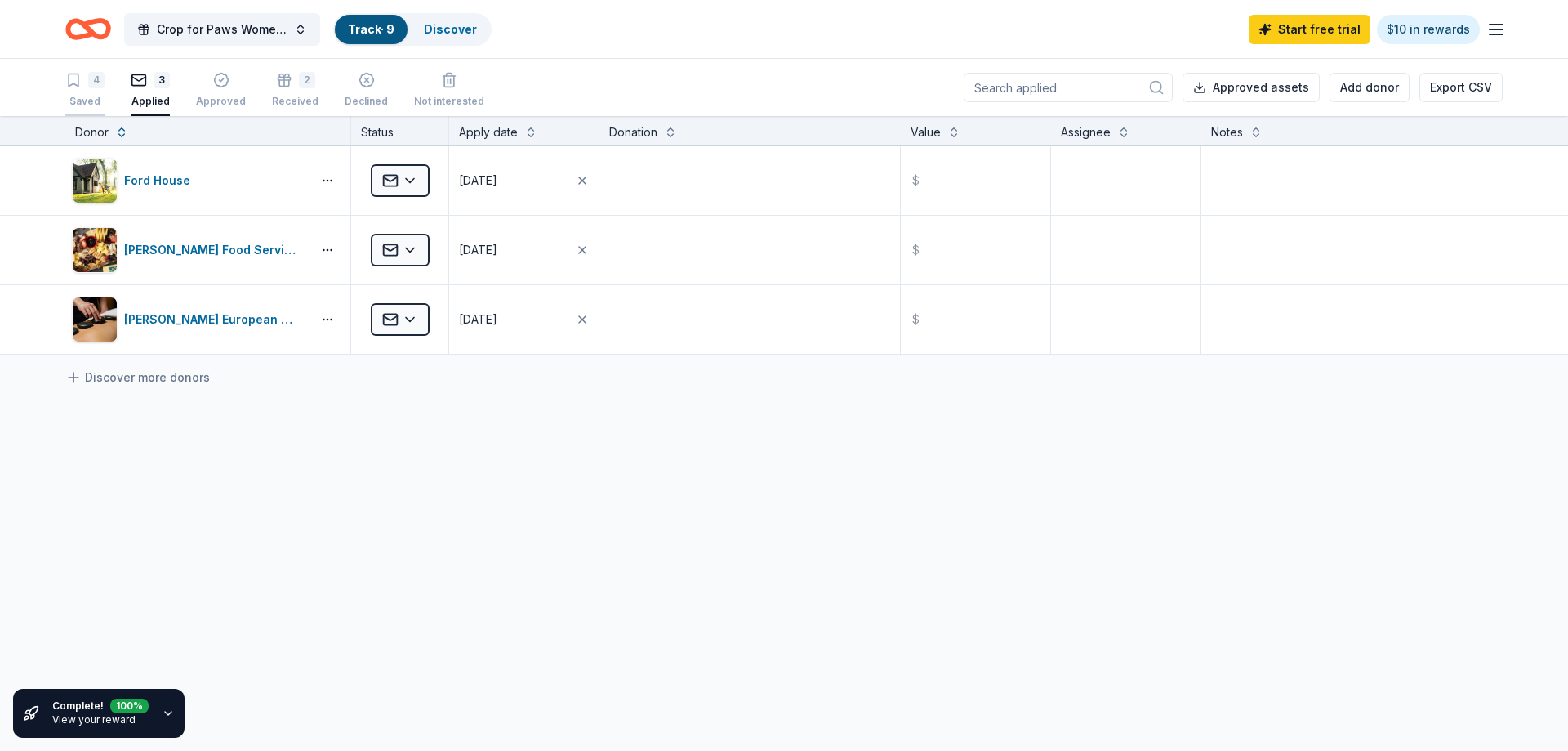
click at [82, 104] on div "Saved" at bounding box center [85, 101] width 39 height 13
